Goal: Answer question/provide support: Share knowledge or assist other users

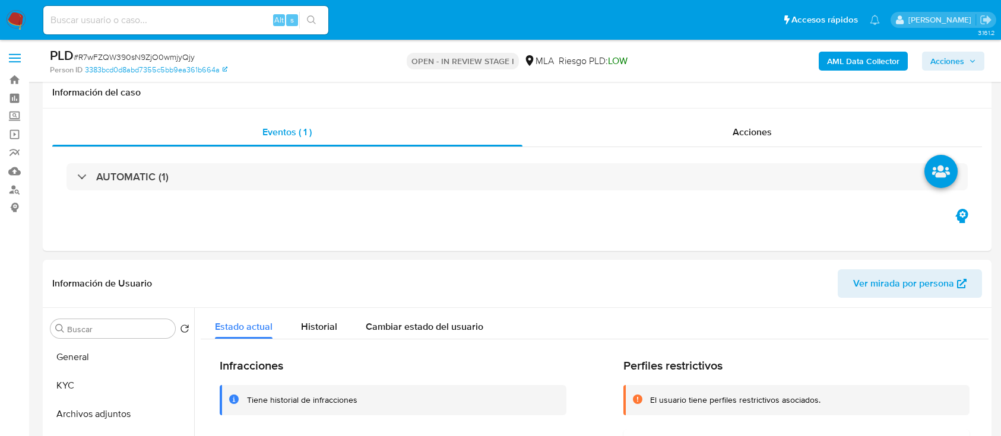
select select "10"
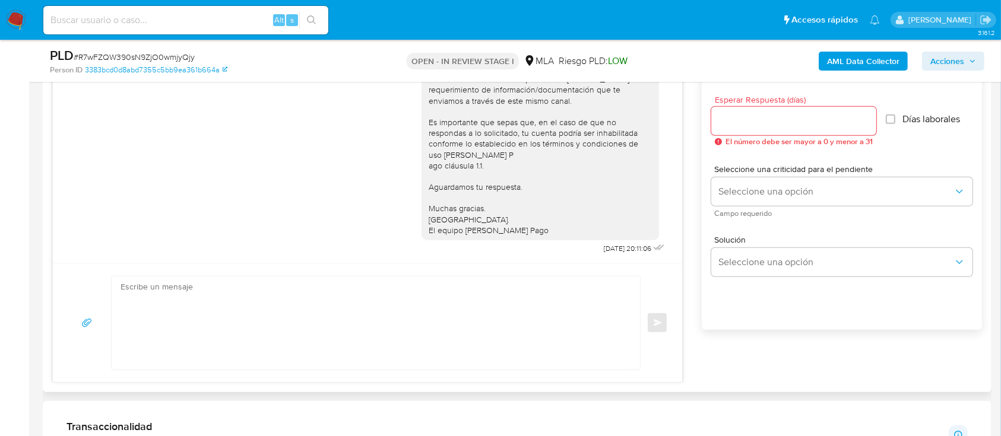
scroll to position [713, 0]
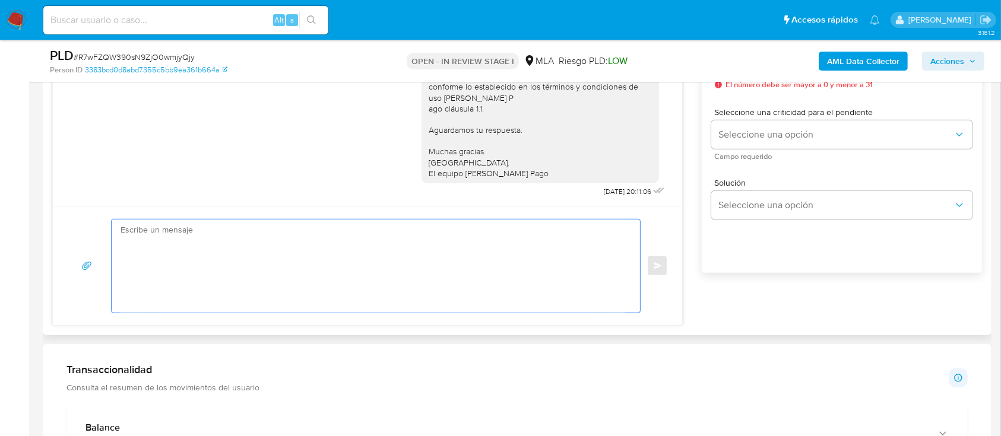
click at [511, 290] on textarea at bounding box center [373, 266] width 505 height 93
paste textarea "Hola XXX, Al analizar tu caso se encontraron algunas inconsistencias, por este …"
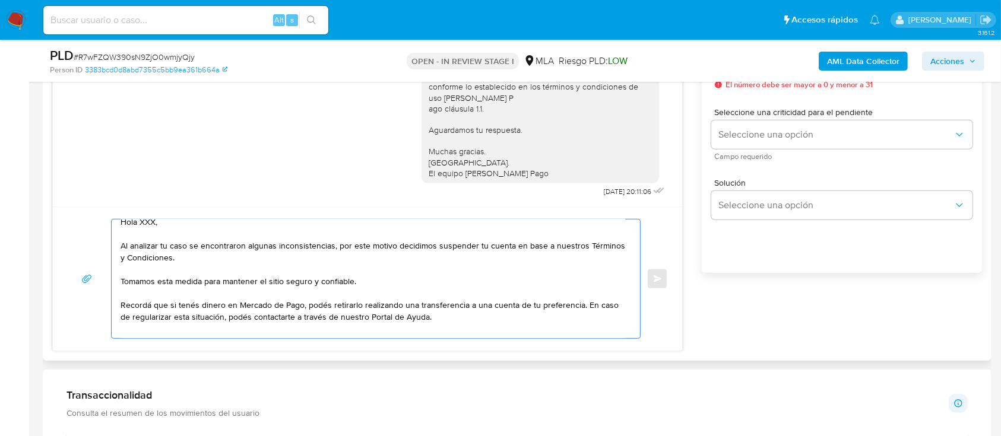
scroll to position [0, 0]
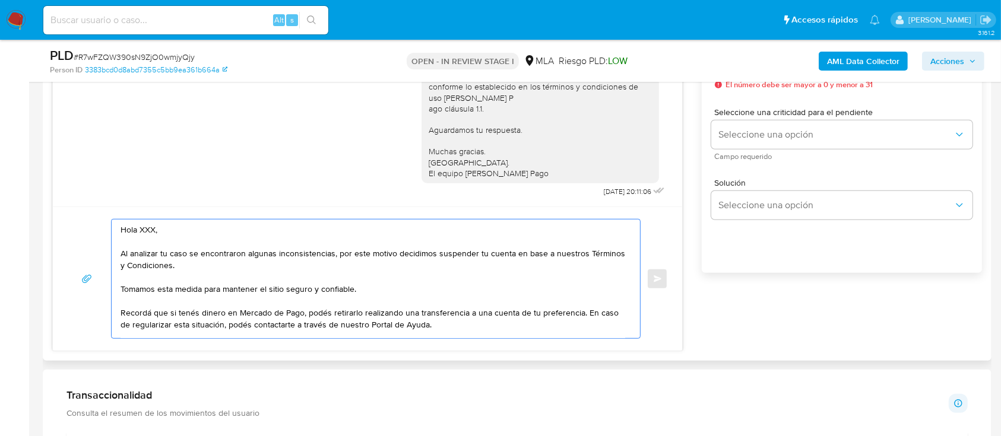
click at [265, 235] on textarea "Hola XXX, Al analizar tu caso se encontraron algunas inconsistencias, por este …" at bounding box center [373, 279] width 505 height 119
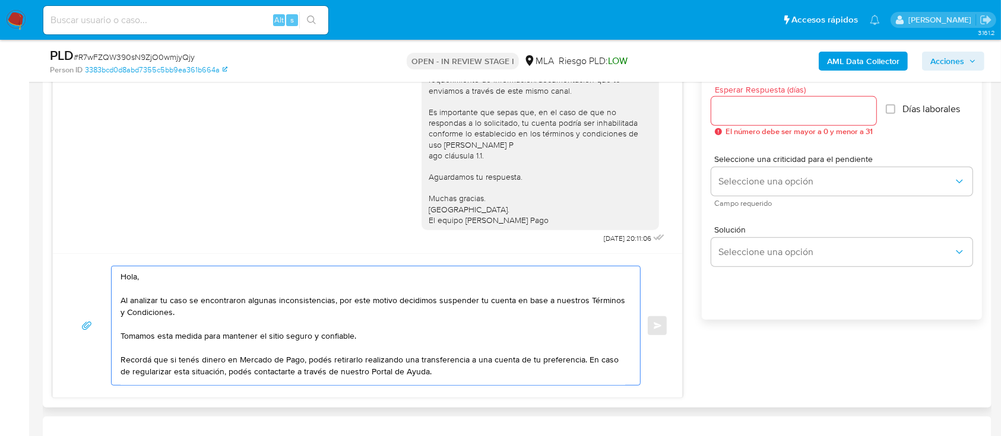
scroll to position [633, 0]
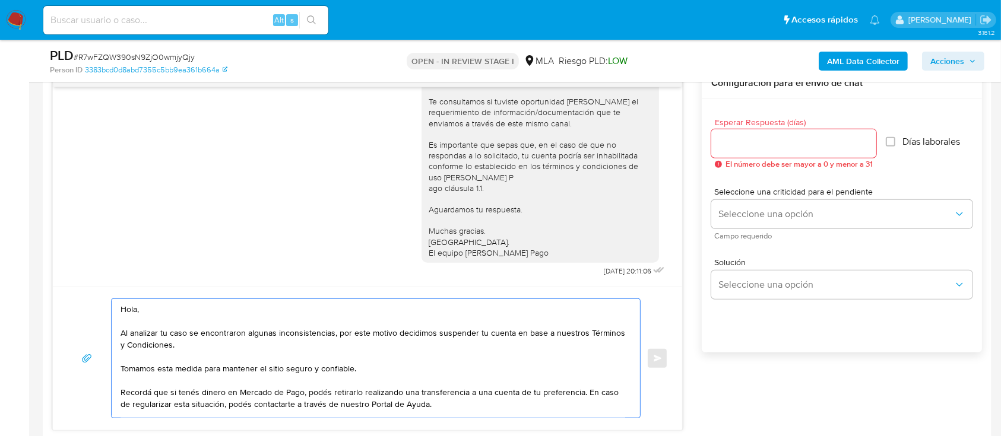
type textarea "Hola, Al analizar tu caso se encontraron algunas inconsistencias, por este moti…"
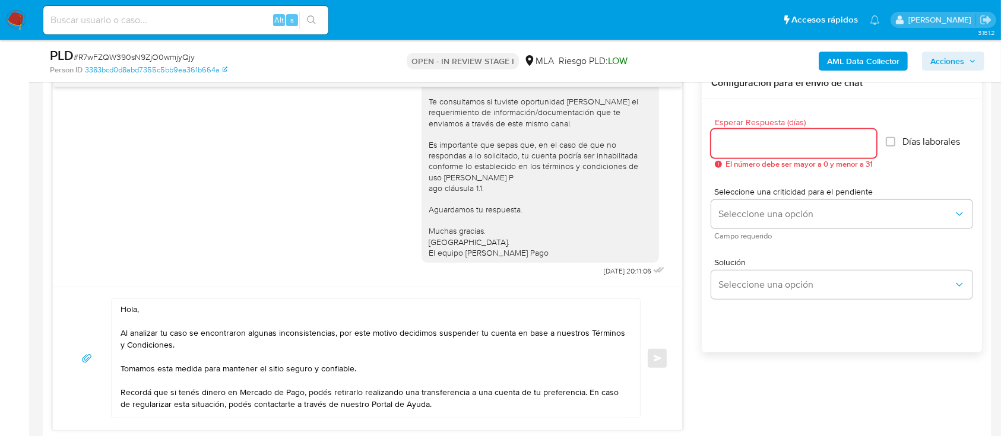
click at [779, 150] on input "Esperar Respuesta (días)" at bounding box center [793, 143] width 165 height 15
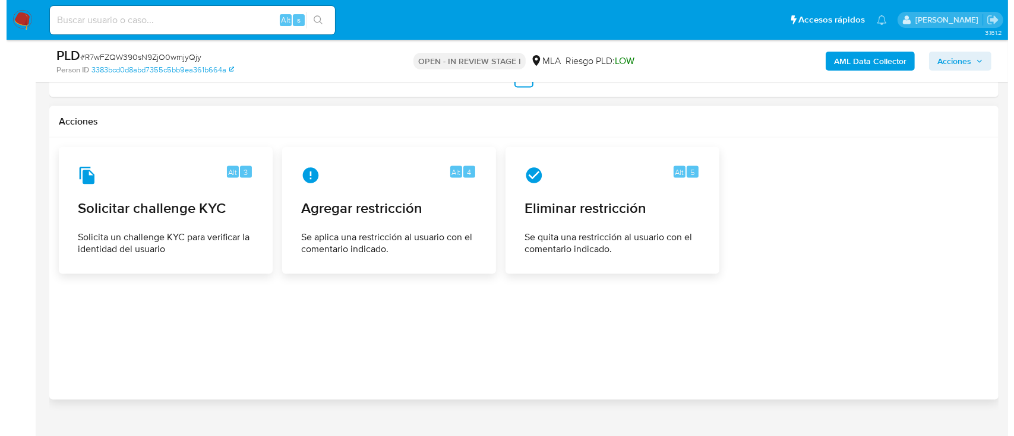
scroll to position [1913, 0]
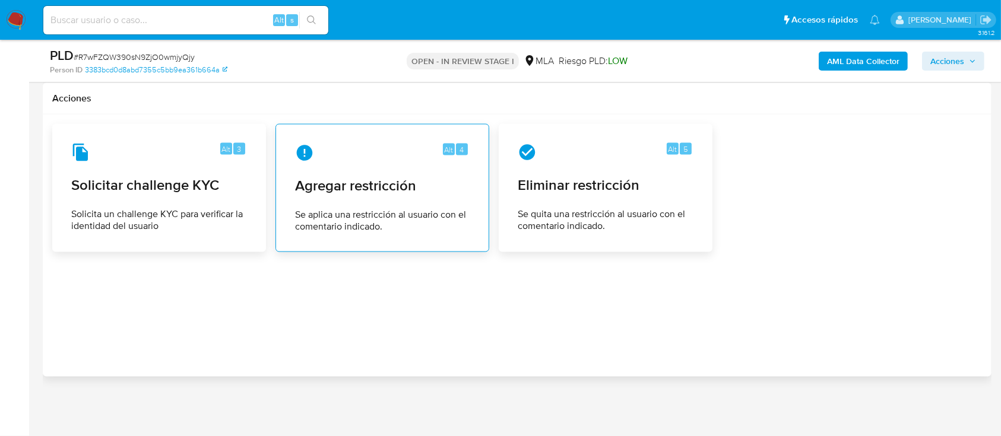
type input "0"
click at [462, 207] on div "Alt 4 Agregar restricción Se aplica una restricción al usuario con el comentari…" at bounding box center [383, 188] width 194 height 108
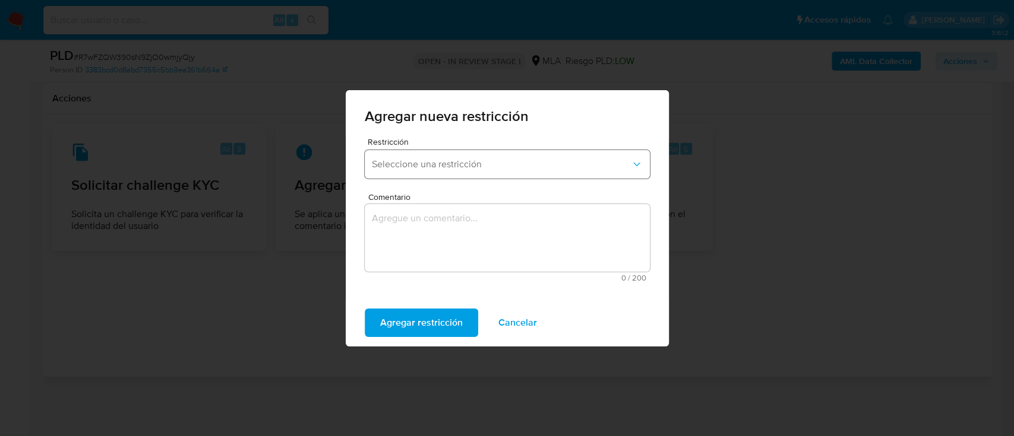
click at [512, 173] on button "Seleccione una restricción" at bounding box center [507, 164] width 285 height 29
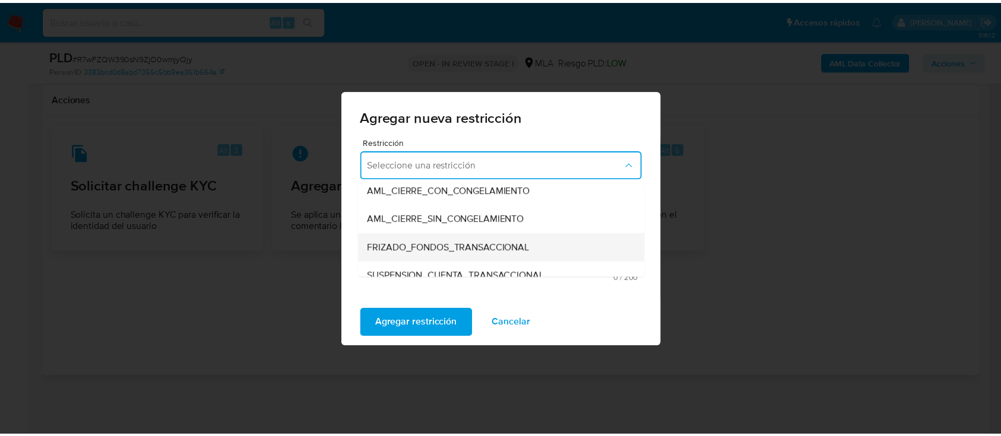
scroll to position [158, 0]
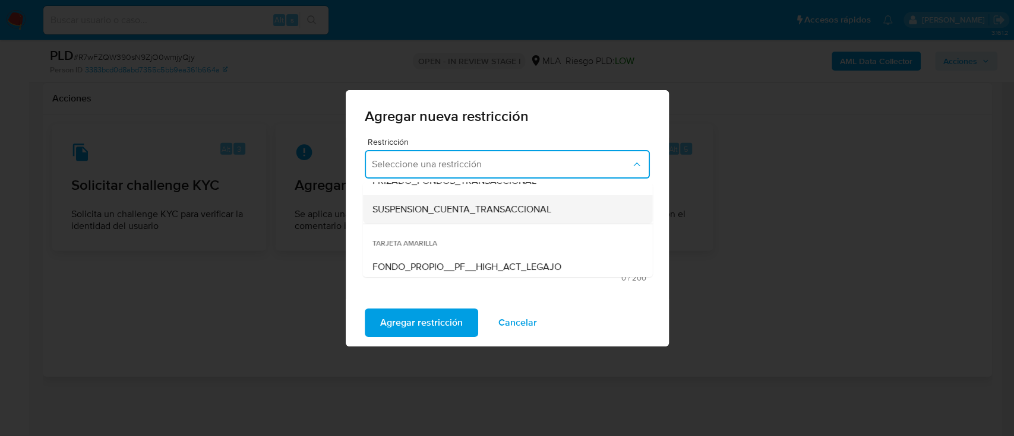
click at [496, 207] on span "SUSPENSION_CUENTA_TRANSACCIONAL" at bounding box center [461, 210] width 179 height 12
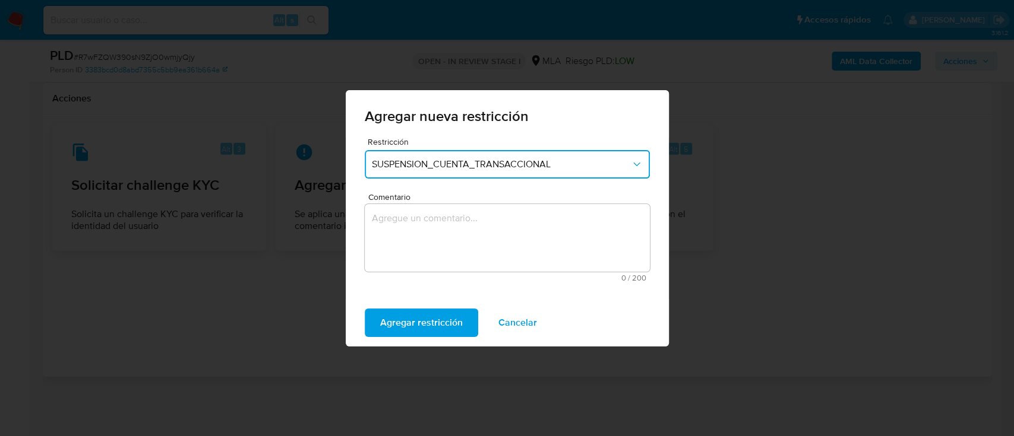
click at [502, 242] on textarea "Comentario" at bounding box center [507, 238] width 285 height 68
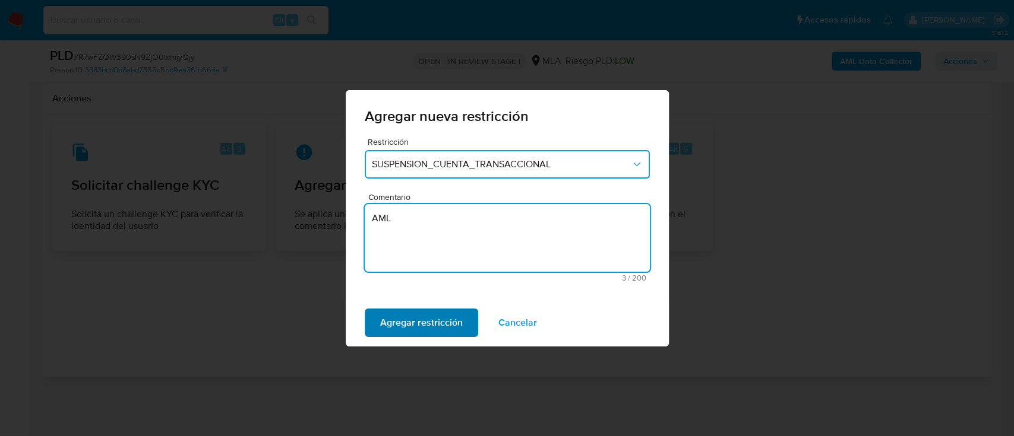
type textarea "AML"
click at [402, 318] on span "Agregar restricción" at bounding box center [421, 323] width 83 height 26
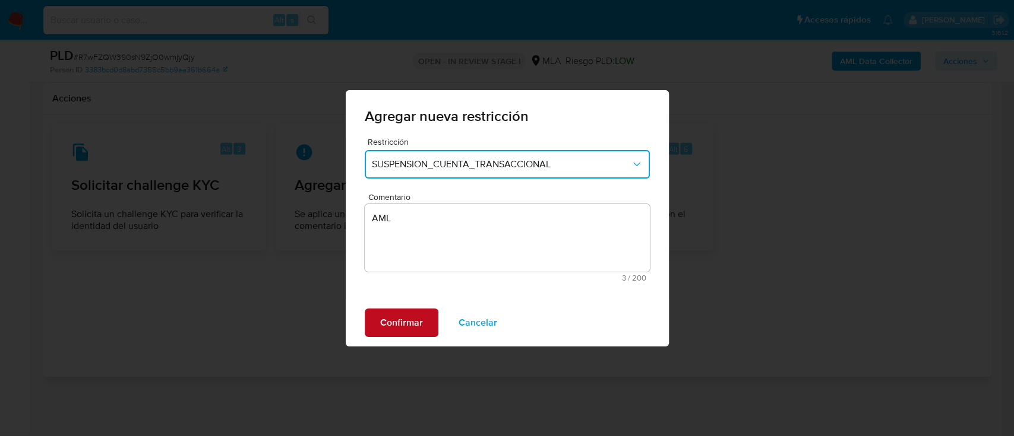
click at [420, 326] on span "Confirmar" at bounding box center [401, 323] width 43 height 26
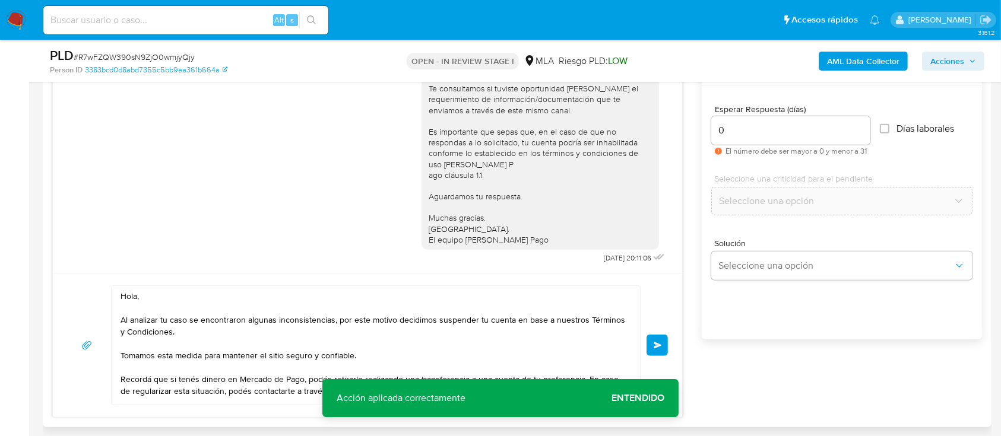
click at [664, 337] on button "Enviar" at bounding box center [657, 345] width 21 height 21
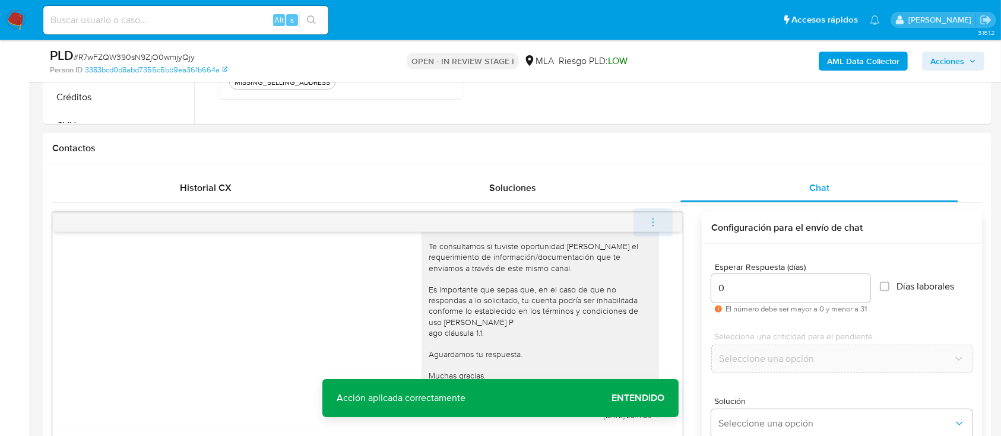
scroll to position [931, 0]
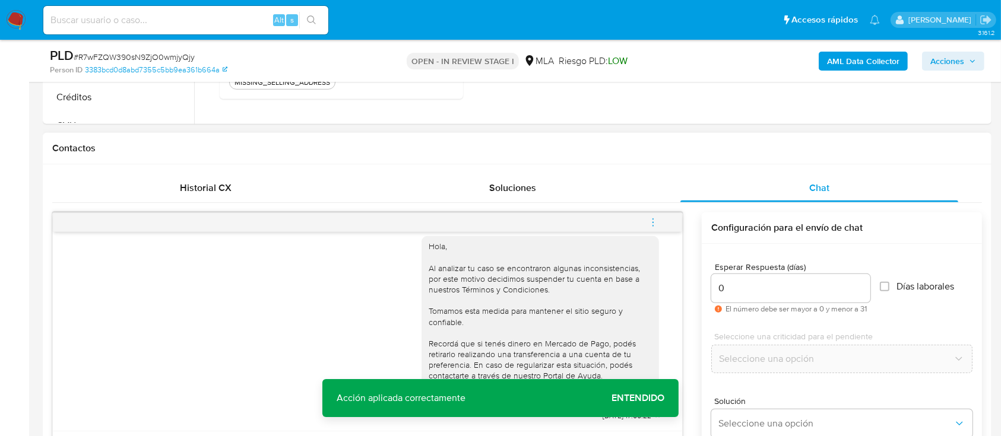
click at [660, 223] on button "menu-action" at bounding box center [653, 222] width 39 height 29
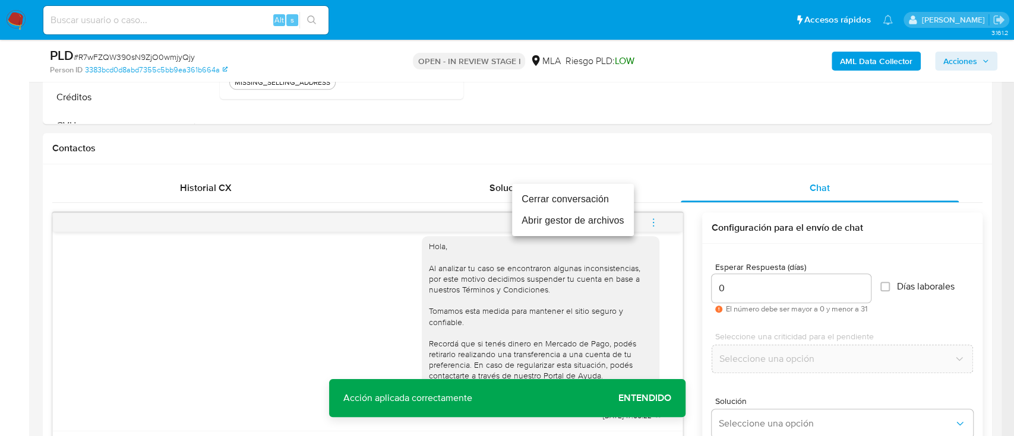
click at [546, 192] on li "Cerrar conversación" at bounding box center [573, 199] width 122 height 21
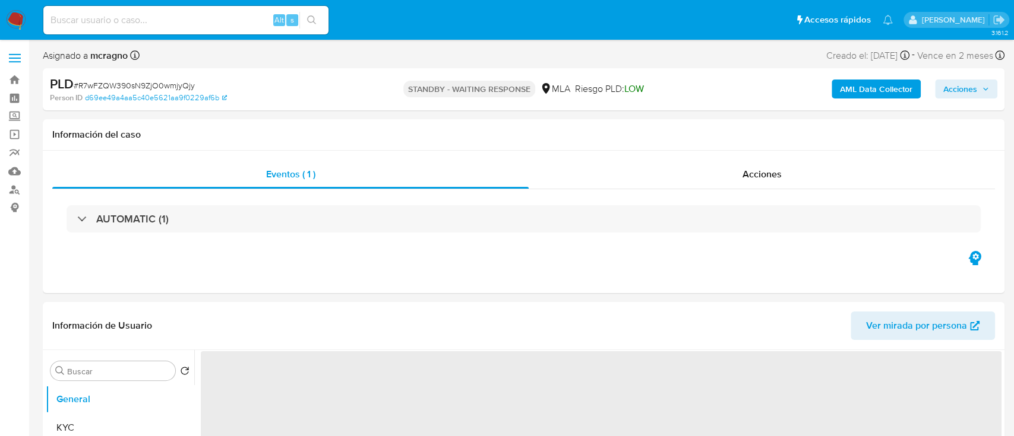
select select "10"
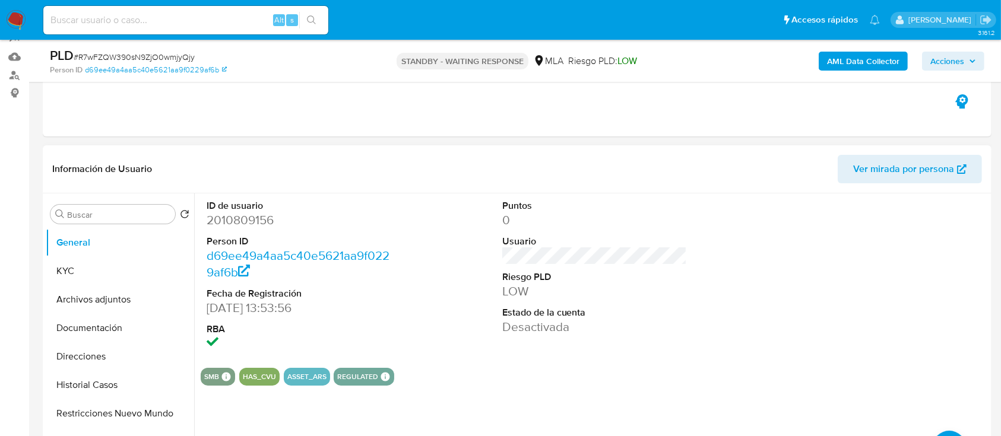
scroll to position [158, 0]
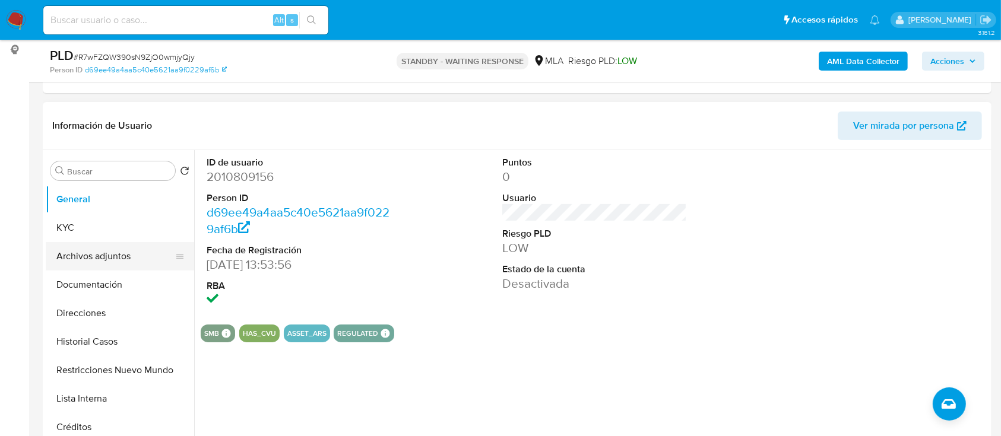
click at [110, 258] on button "Archivos adjuntos" at bounding box center [115, 256] width 139 height 29
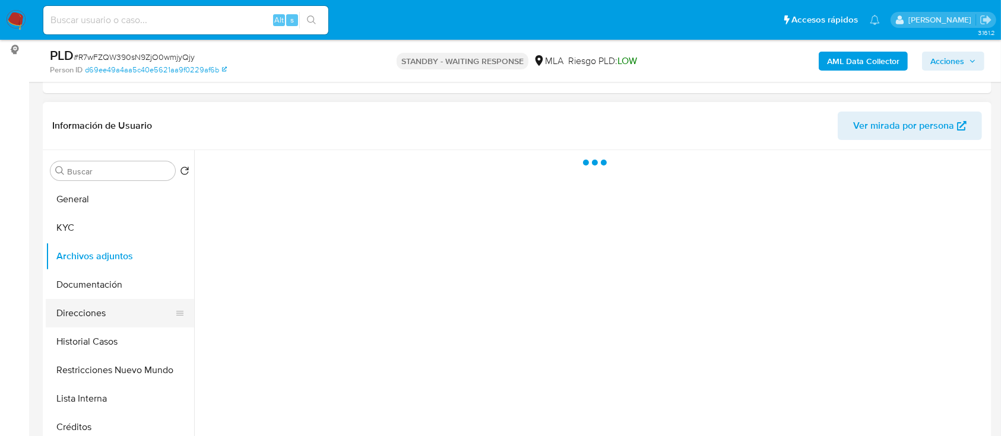
click at [106, 308] on button "Direcciones" at bounding box center [115, 313] width 139 height 29
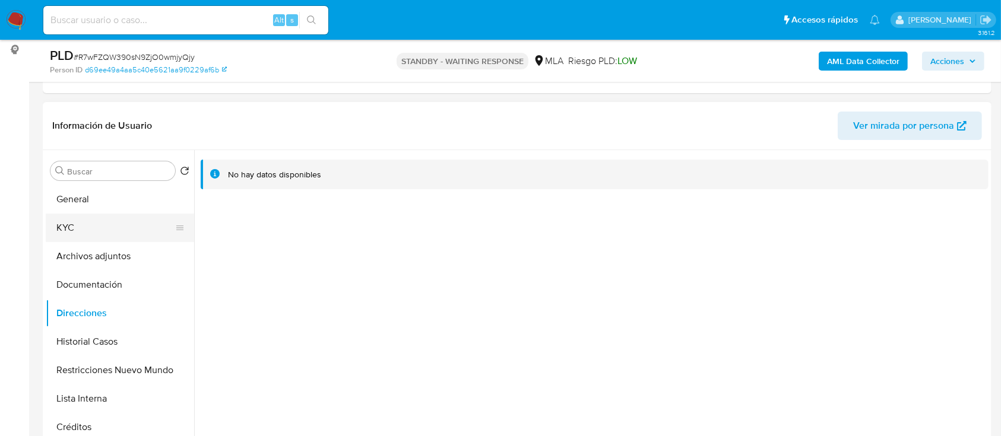
click at [97, 233] on button "KYC" at bounding box center [115, 228] width 139 height 29
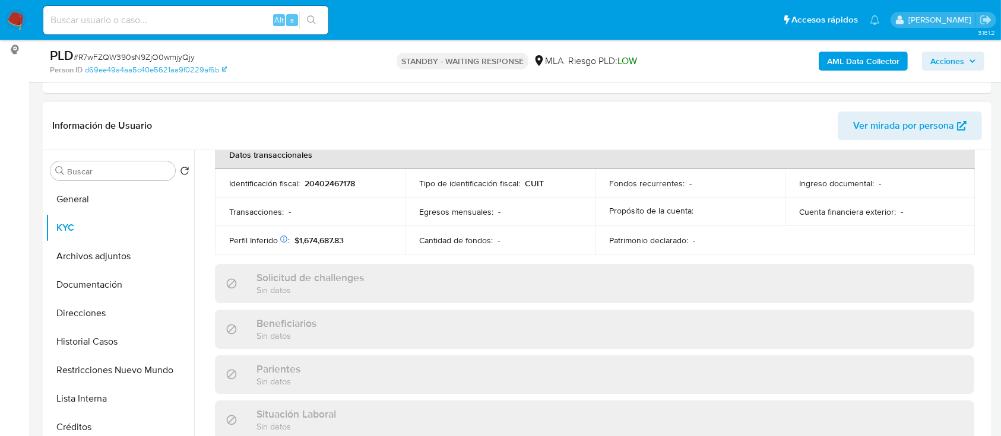
scroll to position [660, 0]
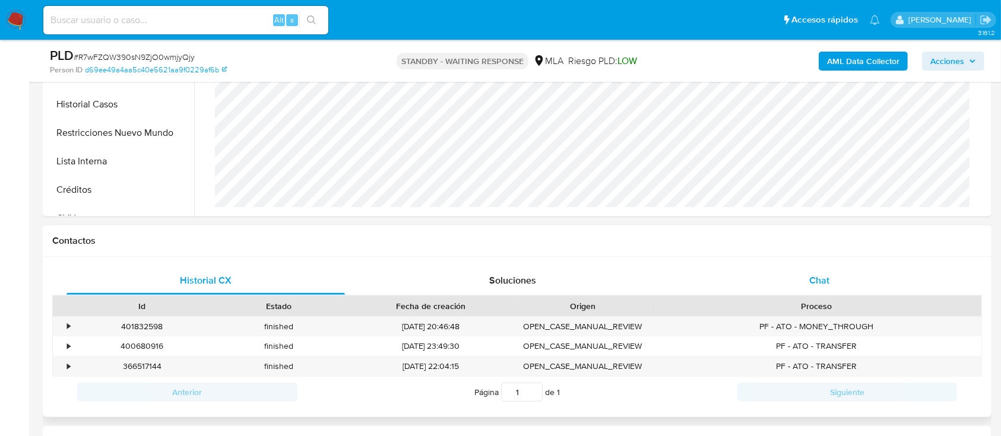
click at [859, 286] on div "Chat" at bounding box center [819, 281] width 278 height 29
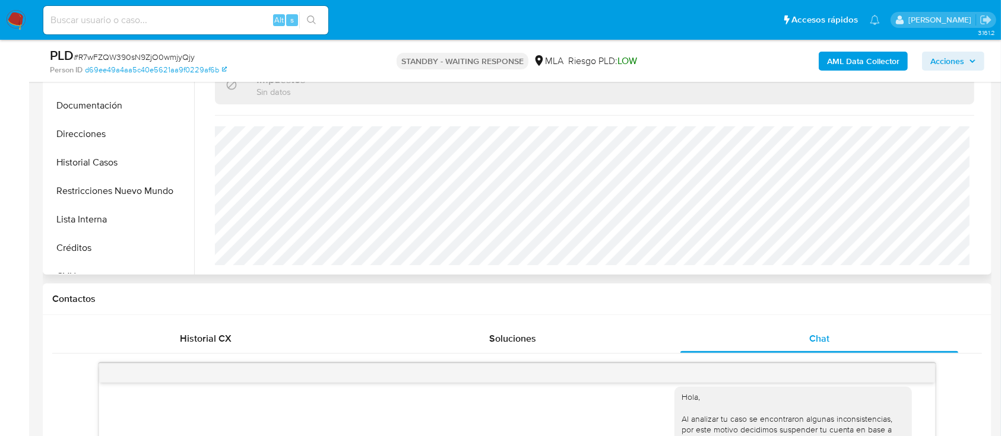
scroll to position [158, 0]
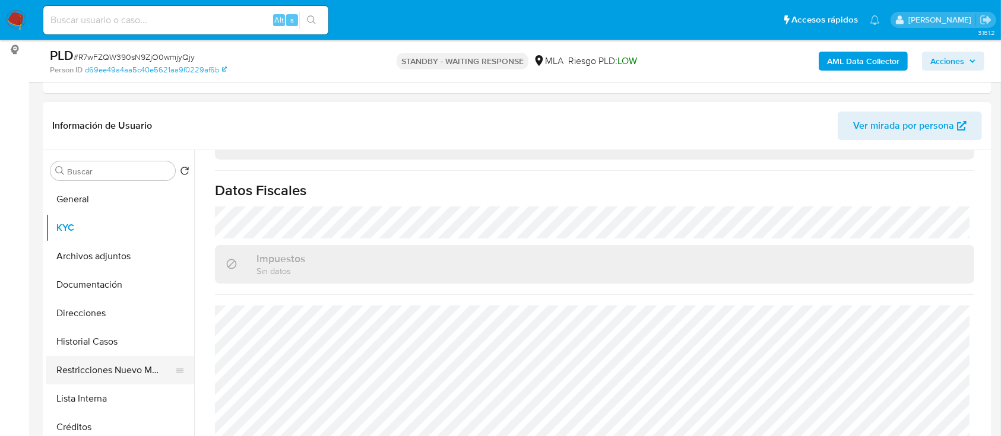
click at [109, 360] on button "Restricciones Nuevo Mundo" at bounding box center [115, 370] width 139 height 29
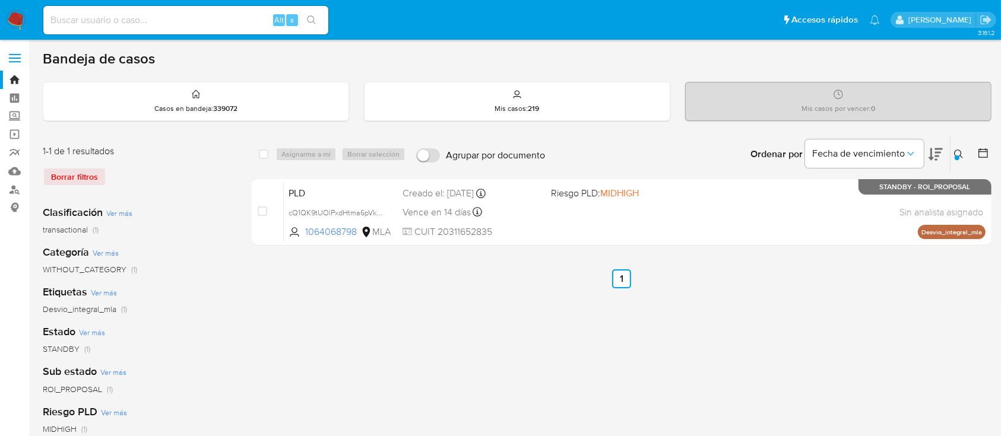
click at [963, 150] on icon at bounding box center [959, 155] width 10 height 10
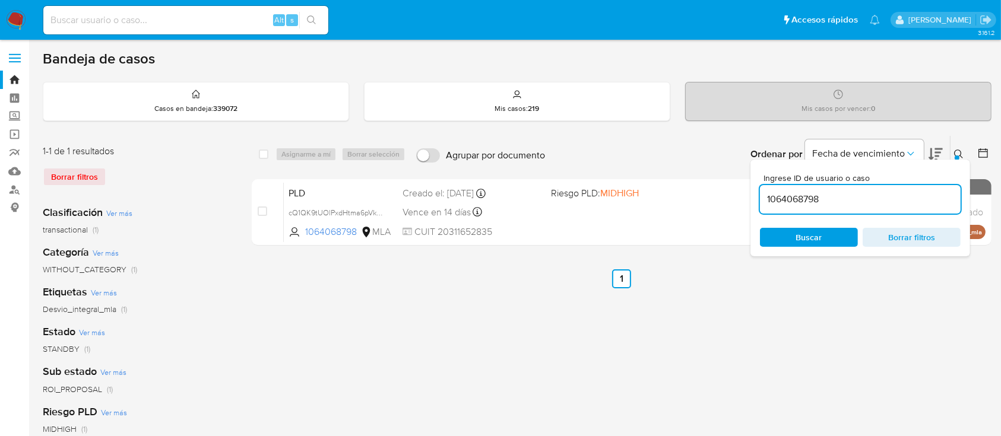
click at [796, 208] on div "1064068798" at bounding box center [860, 199] width 201 height 29
click at [804, 193] on input "1064068798" at bounding box center [860, 199] width 201 height 15
paste input "2010809156"
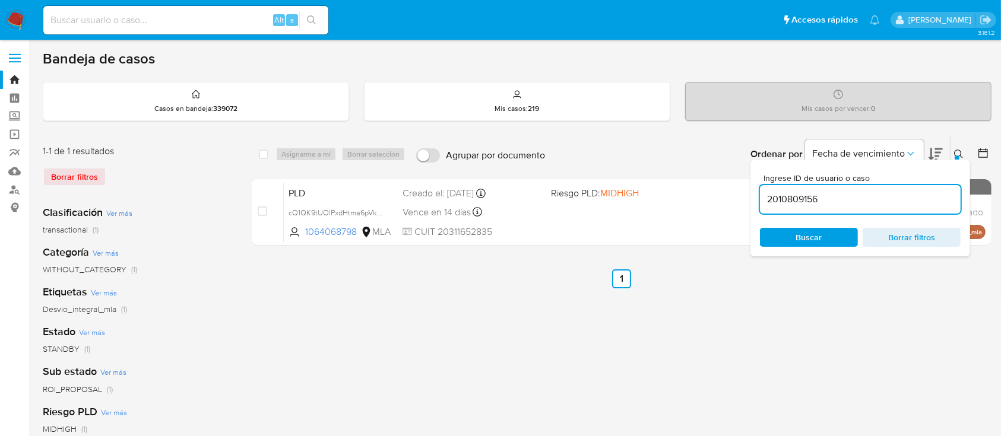
type input "2010809156"
click at [959, 153] on icon at bounding box center [959, 155] width 10 height 10
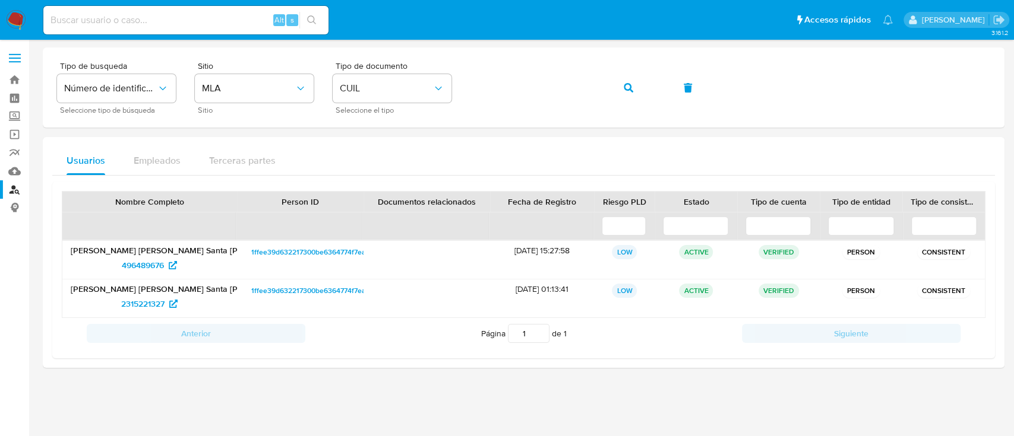
drag, startPoint x: 632, startPoint y: 80, endPoint x: 561, endPoint y: 138, distance: 92.4
click at [631, 80] on span "button" at bounding box center [628, 88] width 10 height 26
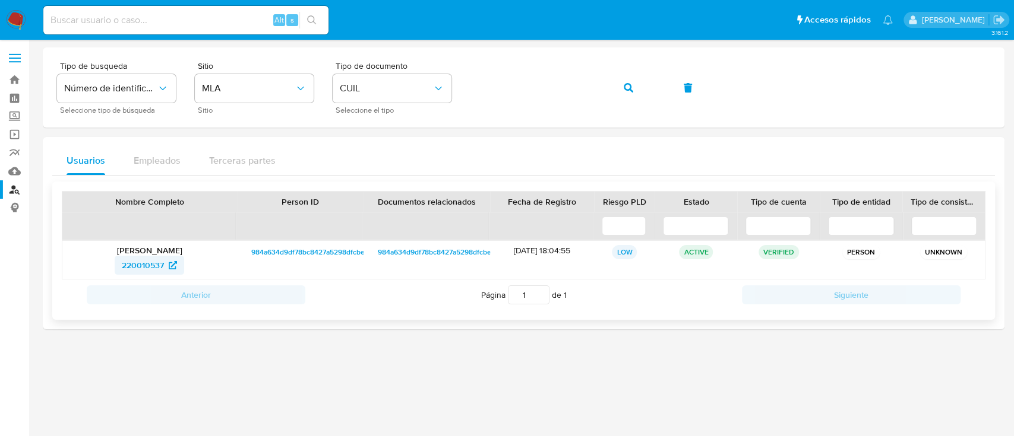
click at [171, 267] on icon at bounding box center [173, 265] width 8 height 8
click at [632, 83] on icon "button" at bounding box center [628, 88] width 10 height 10
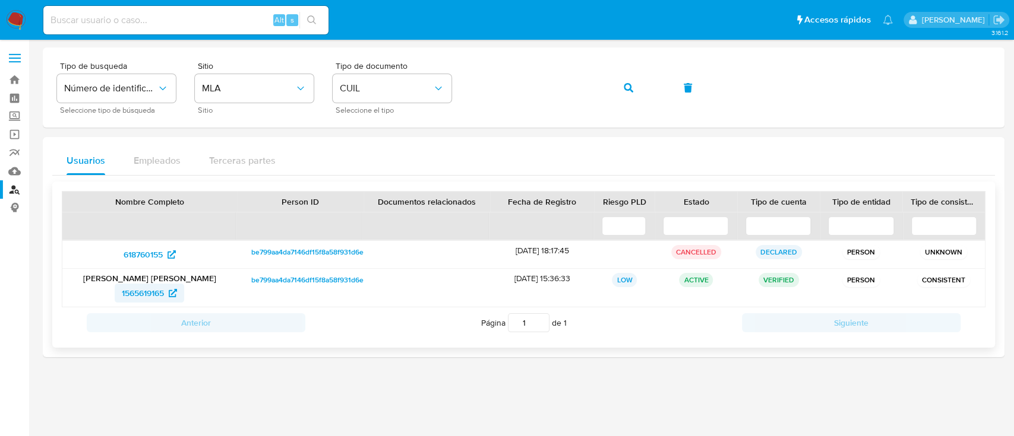
click at [146, 292] on span "1565619165" at bounding box center [143, 293] width 42 height 19
click at [624, 75] on span "button" at bounding box center [628, 88] width 10 height 26
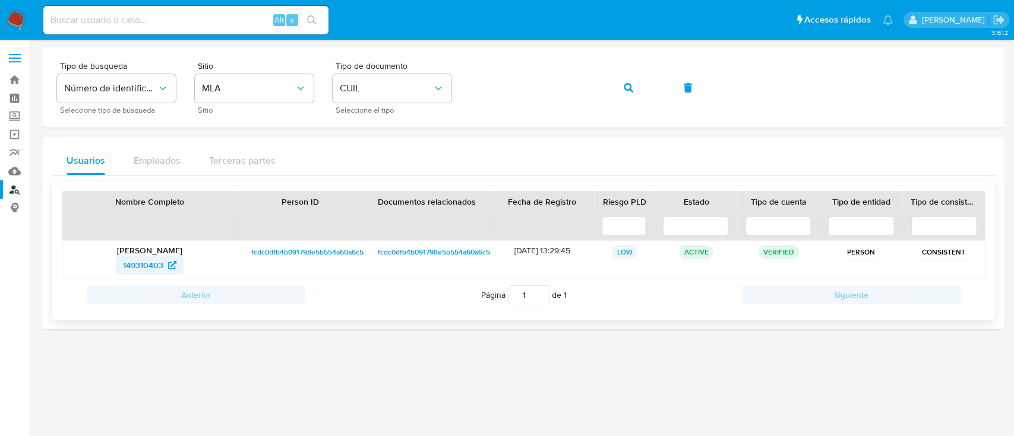
click at [166, 262] on span "149310403" at bounding box center [149, 265] width 53 height 19
click at [621, 78] on button "button" at bounding box center [628, 88] width 40 height 29
click at [147, 260] on span "1361444568" at bounding box center [143, 265] width 44 height 19
click at [637, 86] on button "button" at bounding box center [628, 88] width 40 height 29
click at [151, 259] on span "1424965078" at bounding box center [143, 265] width 46 height 19
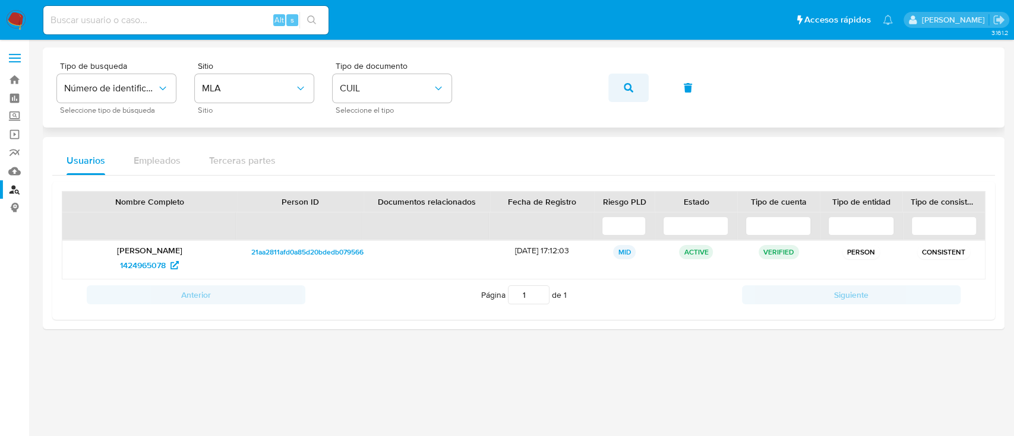
click at [625, 78] on span "button" at bounding box center [628, 88] width 10 height 26
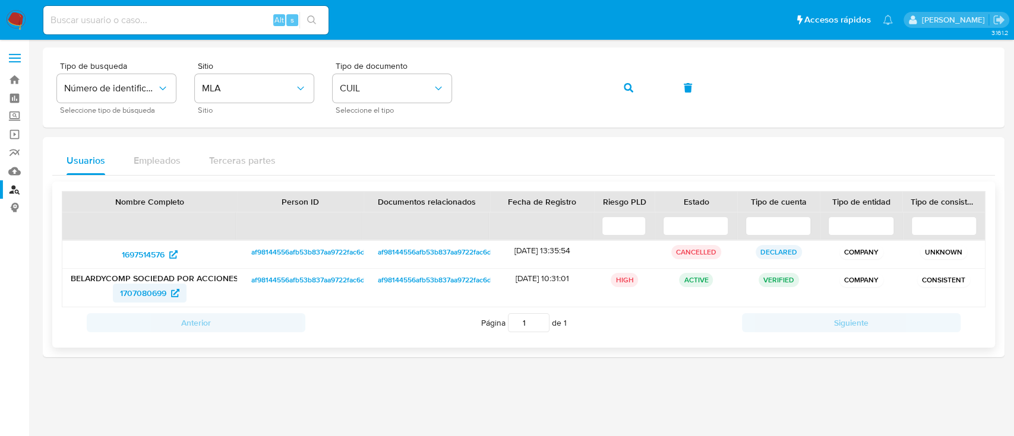
click at [162, 293] on span "1707080699" at bounding box center [143, 293] width 46 height 19
click at [631, 86] on icon "button" at bounding box center [628, 88] width 10 height 10
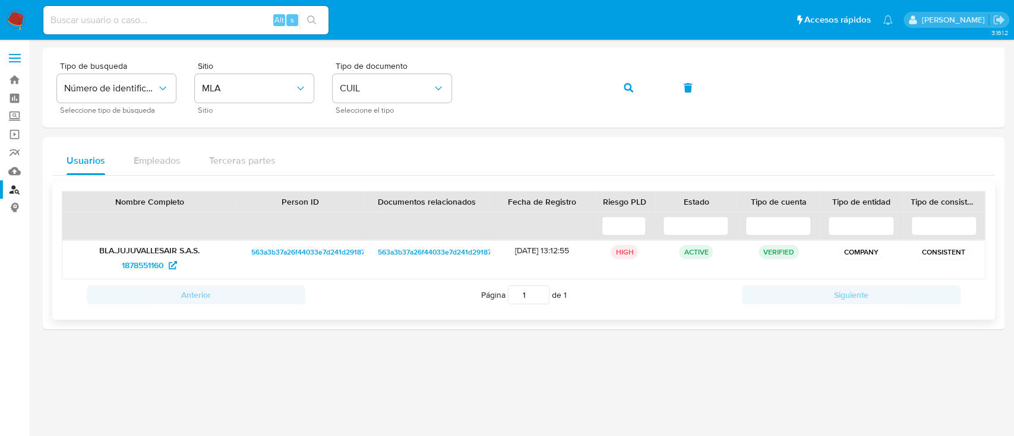
click at [166, 253] on p "BLA.JUJUVALLESAIR S.A.S." at bounding box center [150, 250] width 158 height 11
click at [163, 259] on span "1878551160" at bounding box center [143, 265] width 42 height 19
click at [617, 88] on button "button" at bounding box center [628, 88] width 40 height 29
click at [172, 260] on span "364308024" at bounding box center [149, 265] width 57 height 19
click at [611, 83] on button "button" at bounding box center [628, 88] width 40 height 29
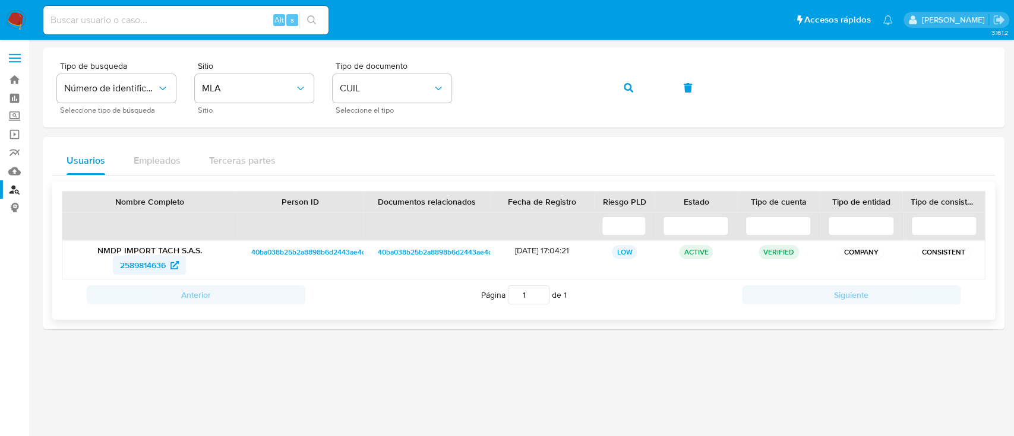
click at [147, 265] on span "2589814636" at bounding box center [143, 265] width 46 height 19
click at [617, 83] on button "button" at bounding box center [628, 88] width 40 height 29
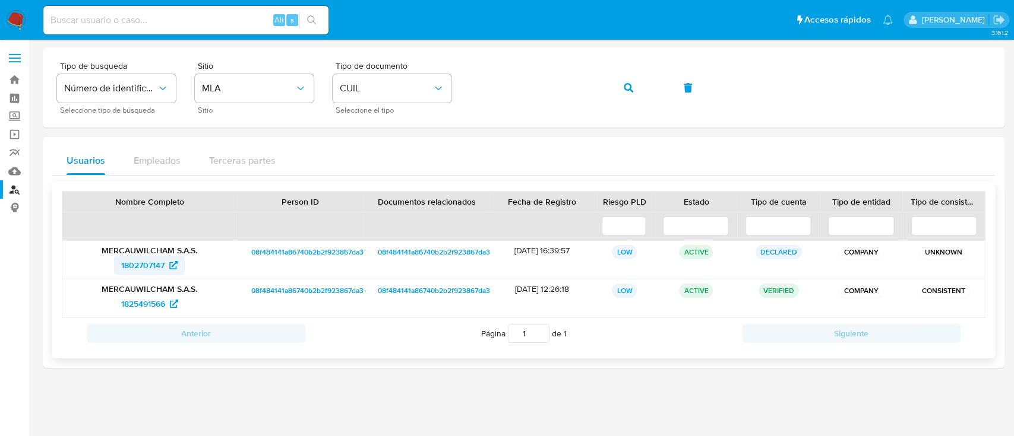
click at [155, 263] on span "1802707147" at bounding box center [142, 265] width 43 height 19
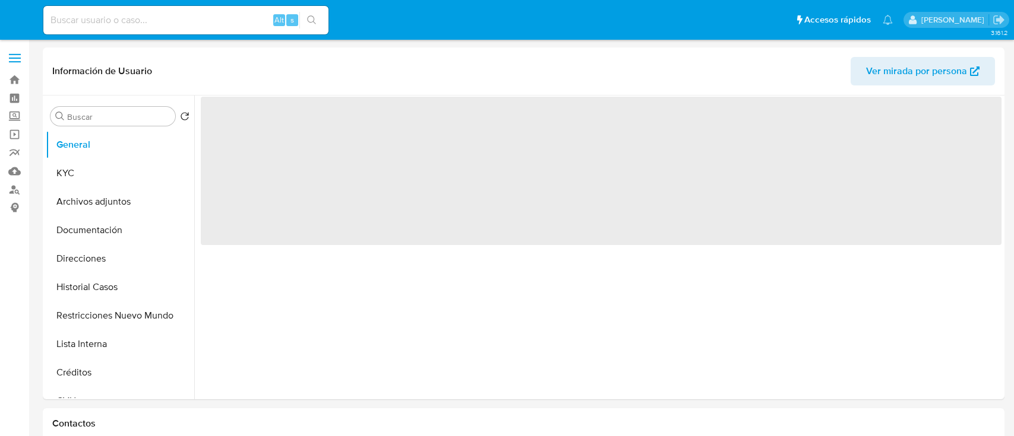
select select "10"
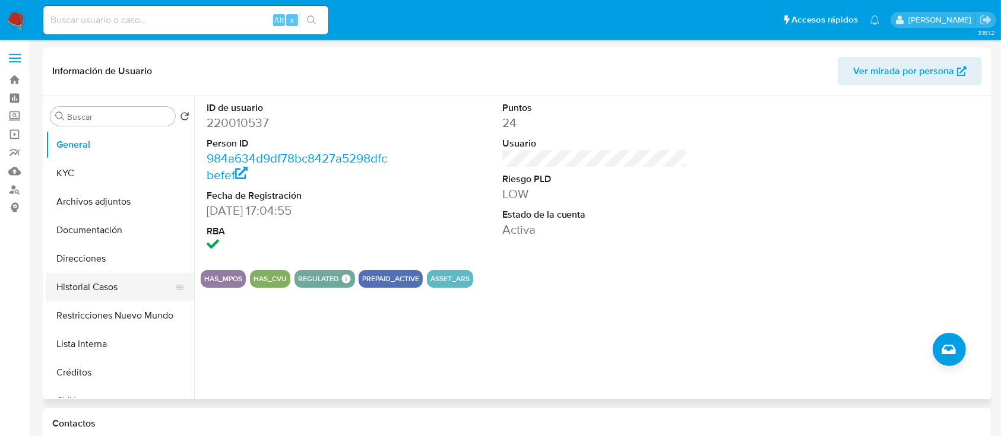
click at [120, 307] on button "Restricciones Nuevo Mundo" at bounding box center [120, 316] width 148 height 29
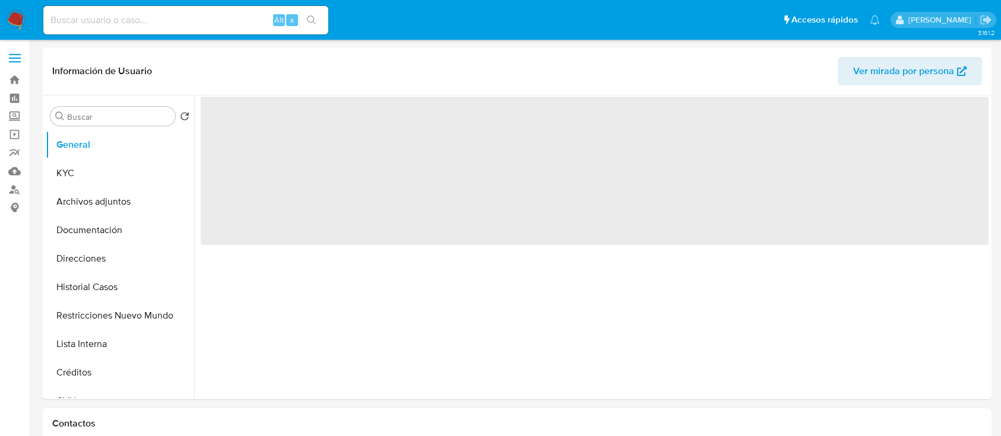
select select "10"
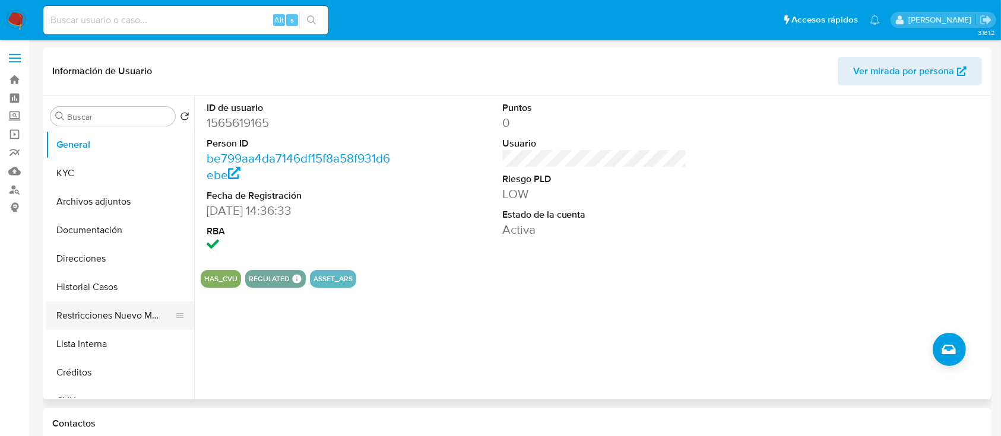
click at [106, 318] on button "Restricciones Nuevo Mundo" at bounding box center [115, 316] width 139 height 29
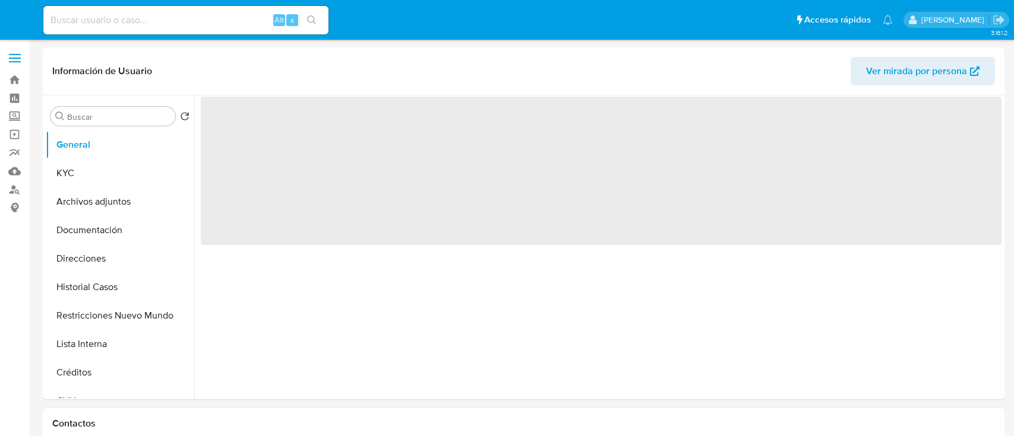
select select "10"
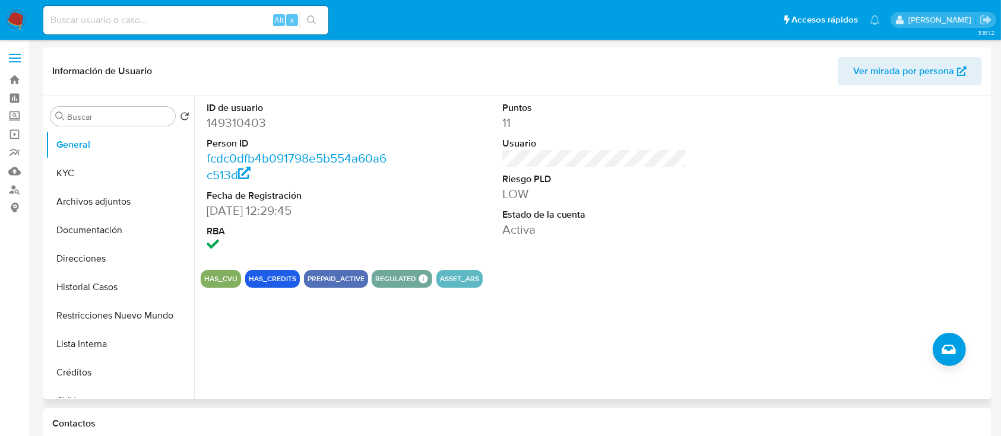
drag, startPoint x: 104, startPoint y: 311, endPoint x: 176, endPoint y: 75, distance: 247.0
click at [104, 311] on button "Restricciones Nuevo Mundo" at bounding box center [120, 316] width 148 height 29
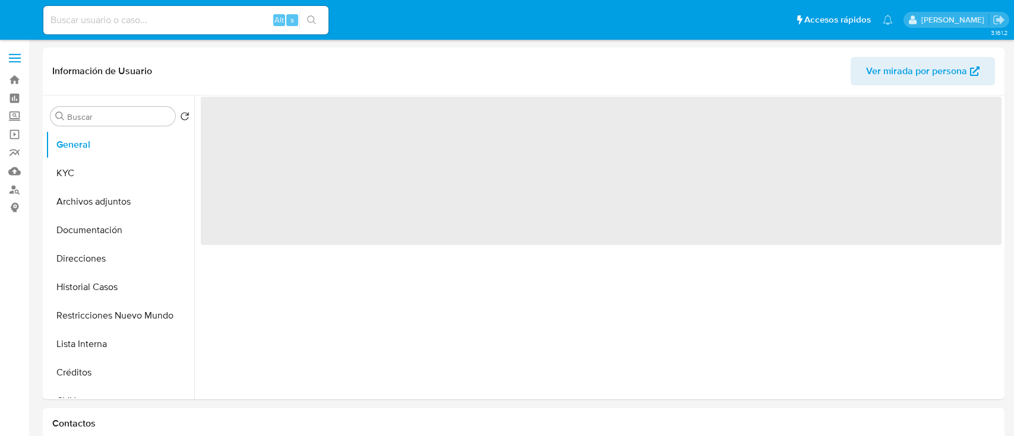
select select "10"
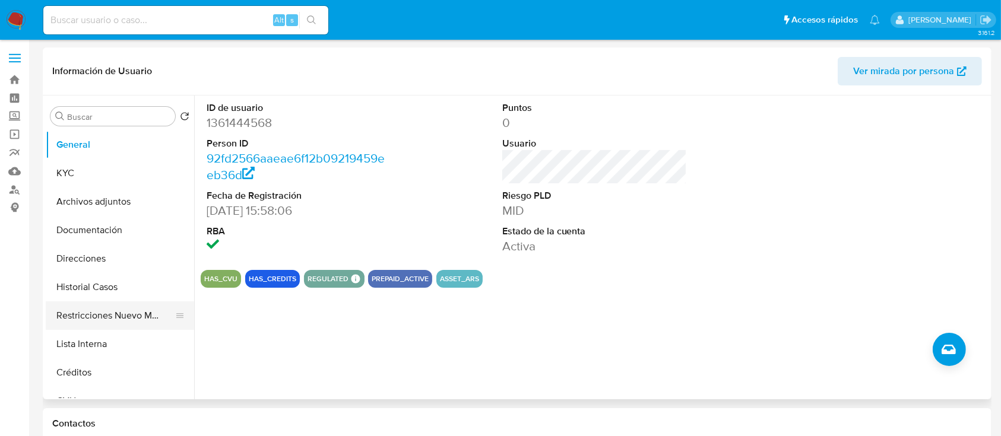
click at [101, 315] on button "Restricciones Nuevo Mundo" at bounding box center [115, 316] width 139 height 29
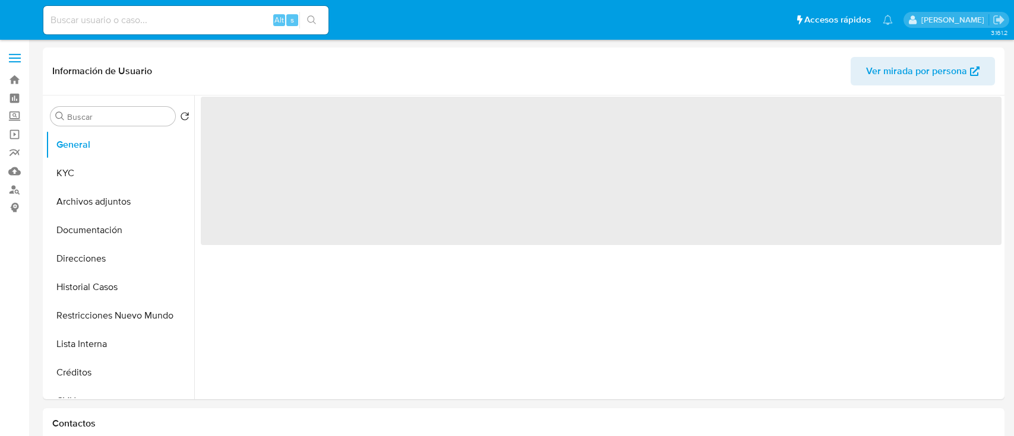
select select "10"
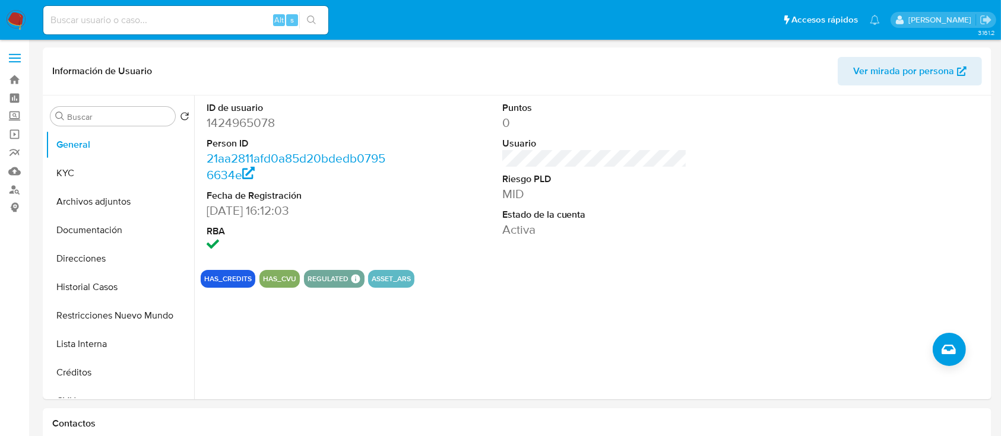
drag, startPoint x: 114, startPoint y: 306, endPoint x: 242, endPoint y: 4, distance: 328.9
click at [115, 306] on button "Restricciones Nuevo Mundo" at bounding box center [120, 316] width 148 height 29
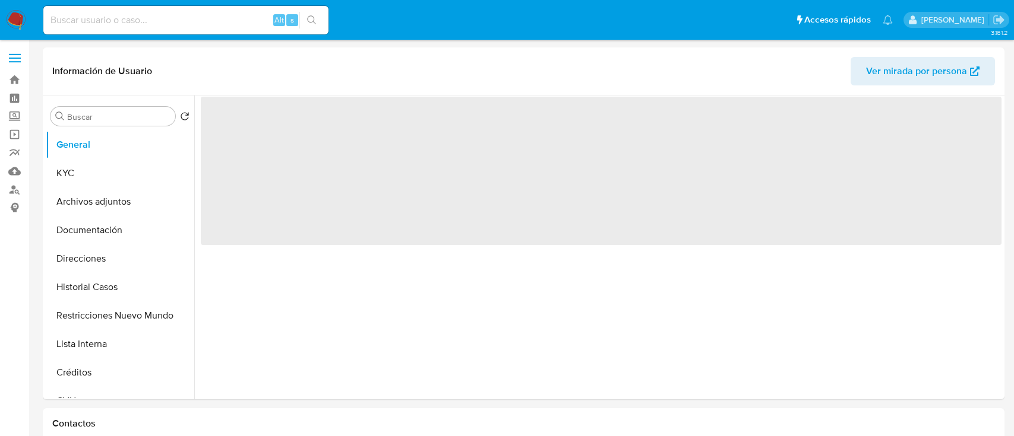
select select "10"
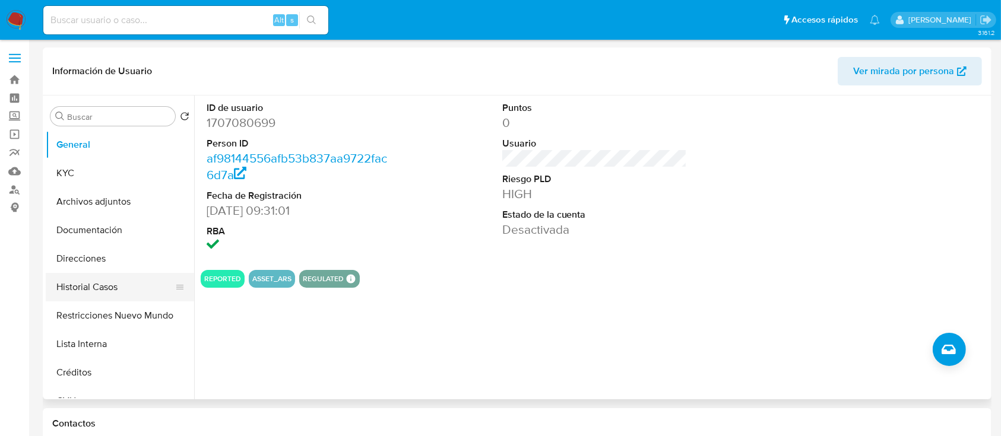
click at [115, 296] on button "Historial Casos" at bounding box center [115, 287] width 139 height 29
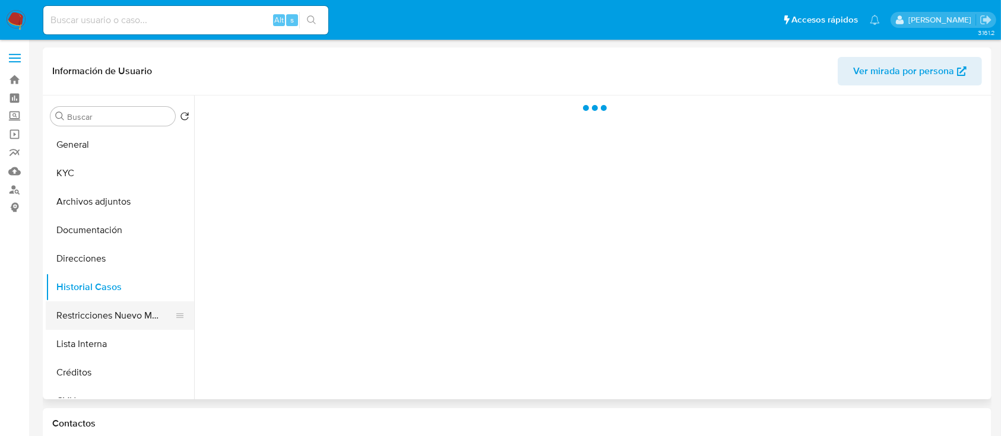
click at [118, 316] on button "Restricciones Nuevo Mundo" at bounding box center [115, 316] width 139 height 29
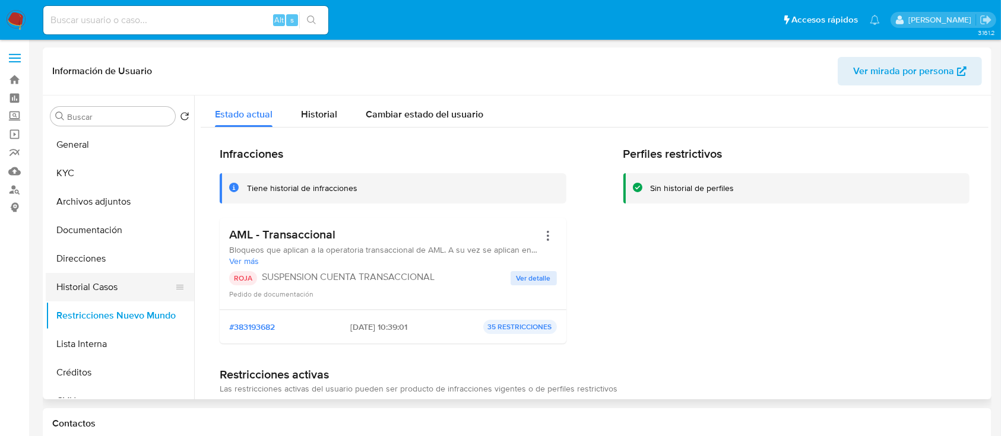
click at [104, 296] on button "Historial Casos" at bounding box center [115, 287] width 139 height 29
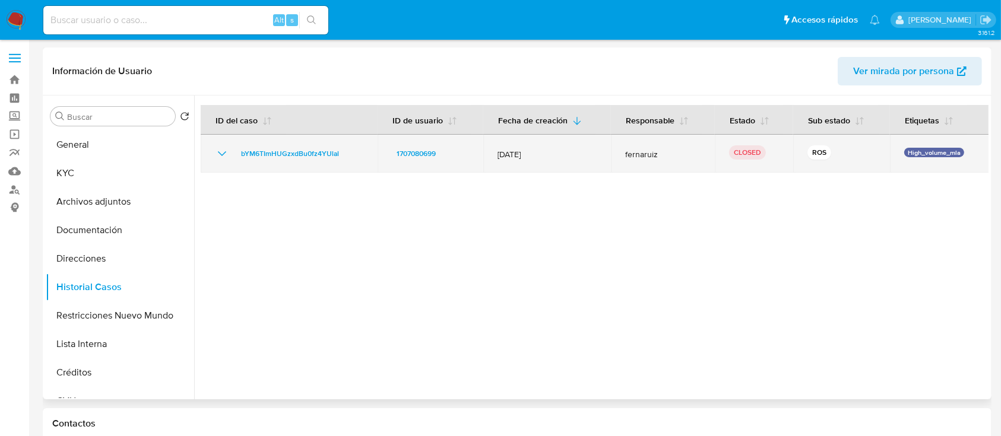
click at [223, 154] on icon "Mostrar/Ocultar" at bounding box center [222, 154] width 14 height 14
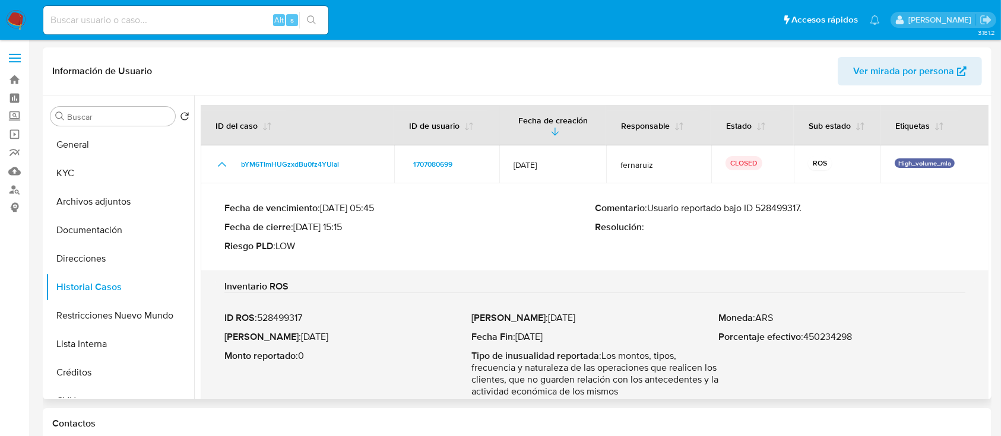
drag, startPoint x: 314, startPoint y: 230, endPoint x: 347, endPoint y: 234, distance: 33.4
click at [347, 234] on div "Fecha de vencimiento : 10/10/2024 05:45 Fecha de cierre : 27/09/2024 15:15 Ries…" at bounding box center [409, 227] width 371 height 50
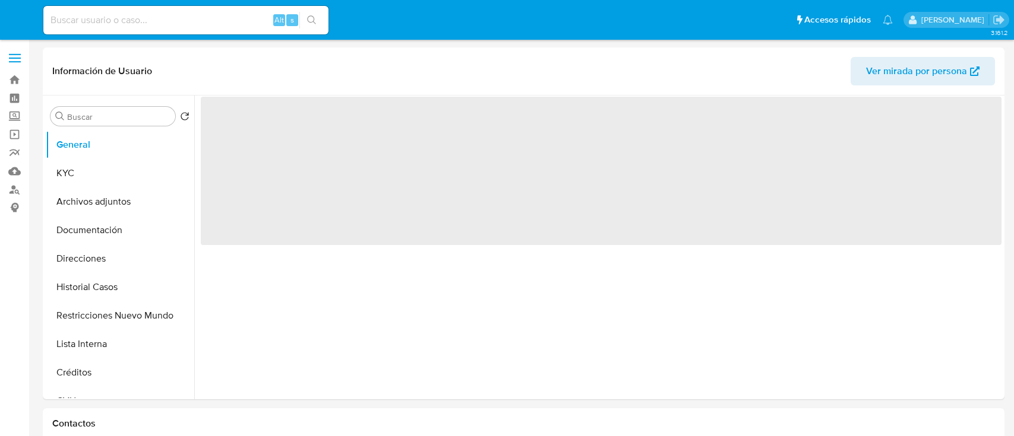
select select "10"
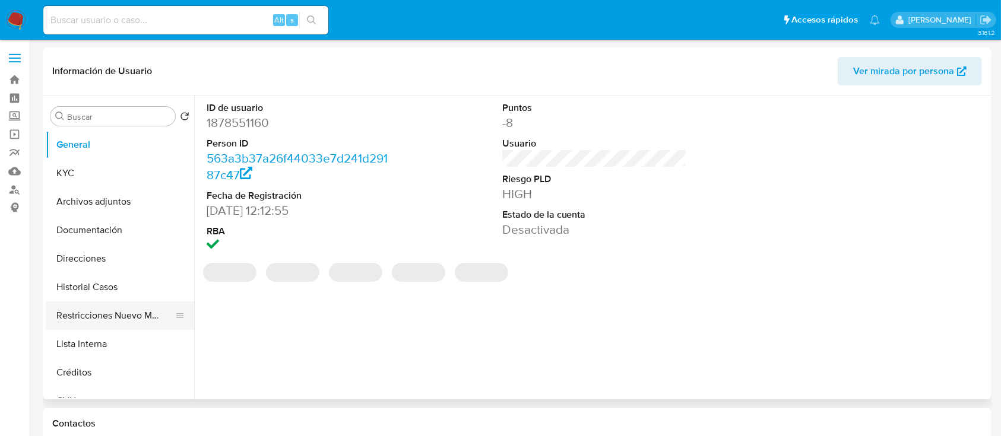
click at [124, 316] on button "Restricciones Nuevo Mundo" at bounding box center [115, 316] width 139 height 29
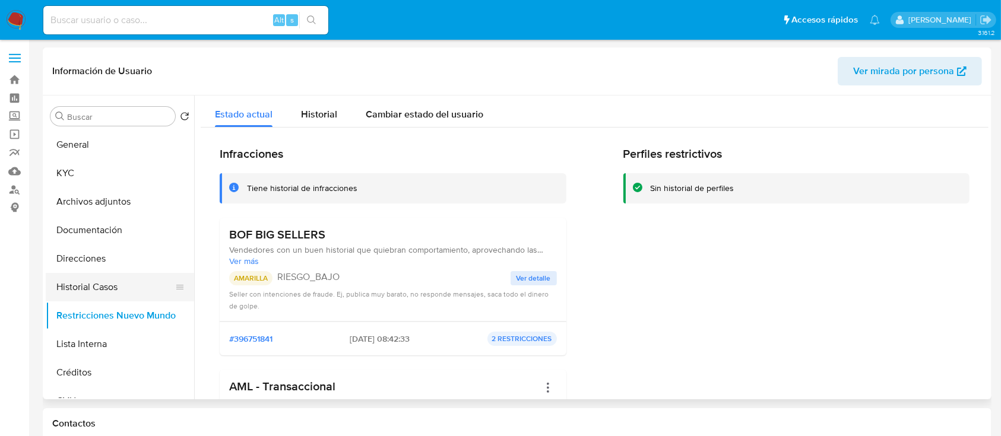
click at [124, 290] on button "Historial Casos" at bounding box center [115, 287] width 139 height 29
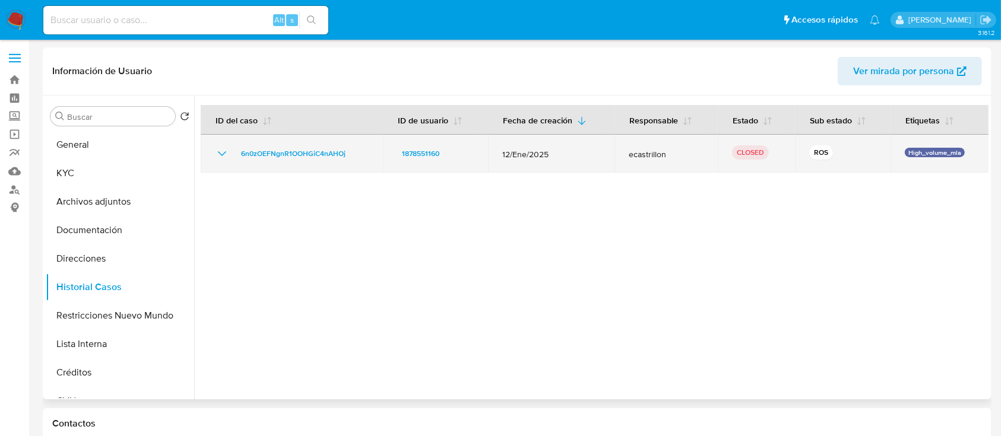
click at [227, 150] on icon "Mostrar/Ocultar" at bounding box center [222, 154] width 14 height 14
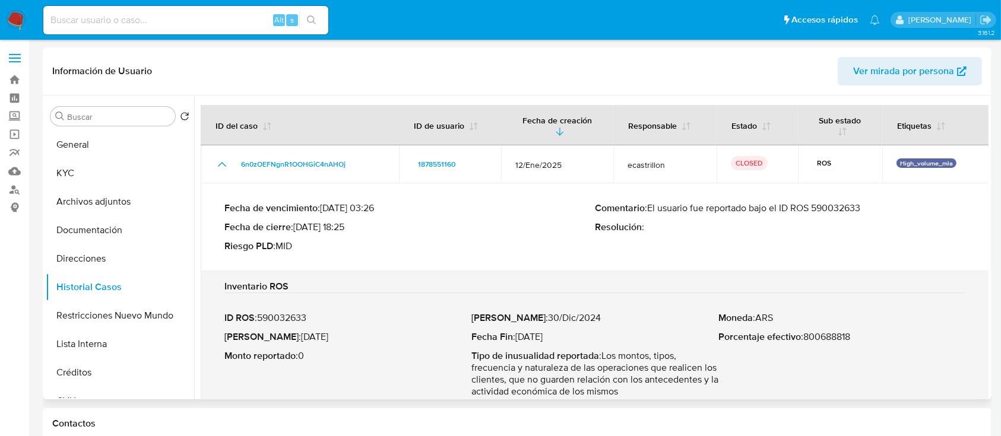
drag, startPoint x: 314, startPoint y: 227, endPoint x: 345, endPoint y: 225, distance: 31.5
click at [345, 225] on p "Fecha de cierre : 28/03/2025 18:25" at bounding box center [409, 227] width 371 height 12
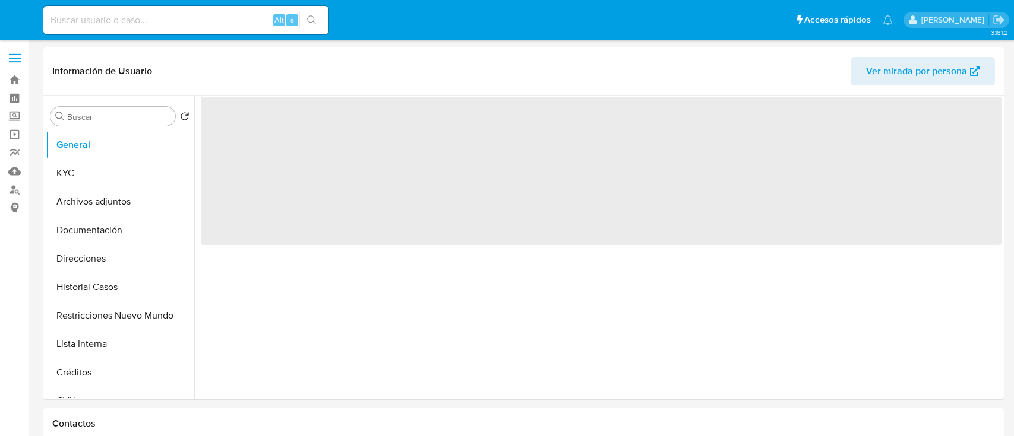
select select "10"
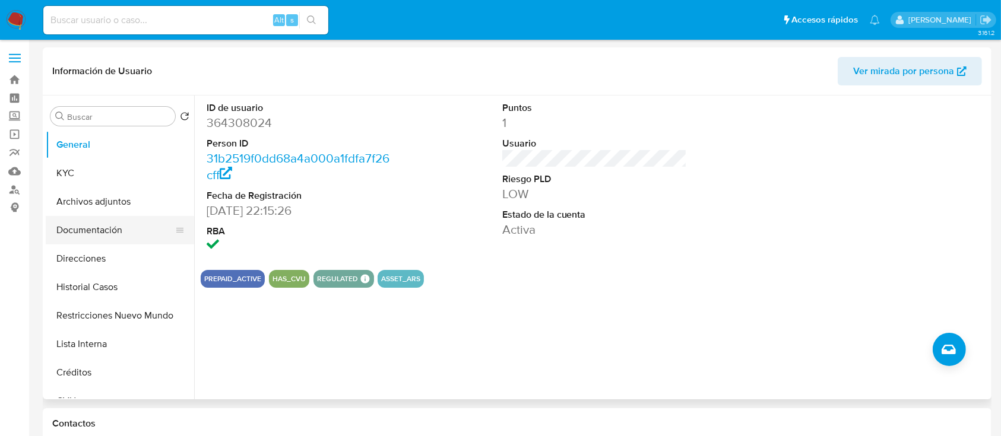
click at [126, 317] on button "Restricciones Nuevo Mundo" at bounding box center [120, 316] width 148 height 29
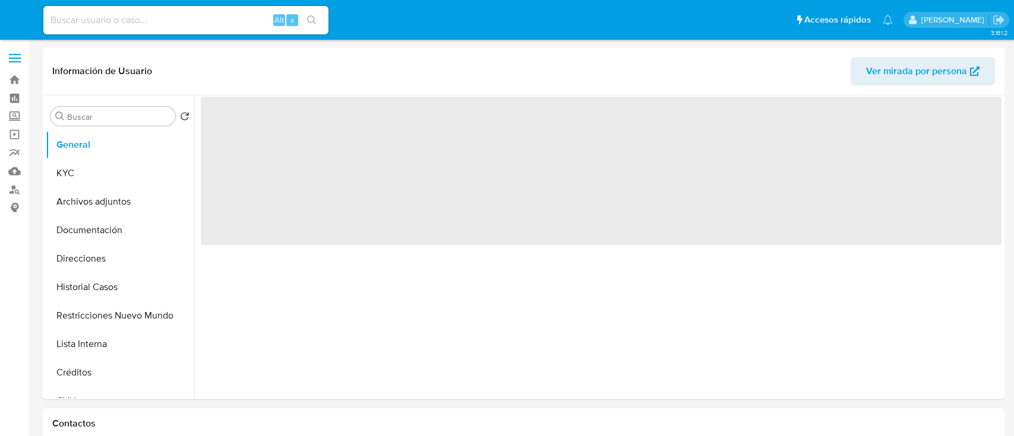
select select "10"
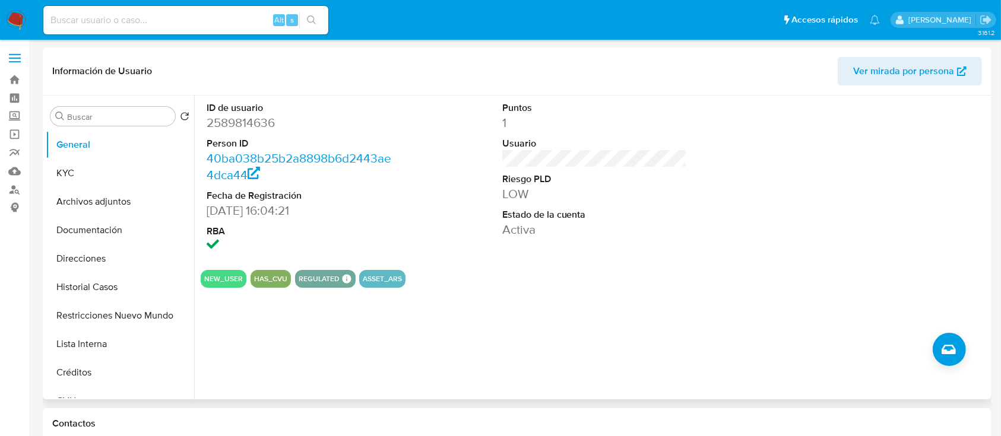
drag, startPoint x: 107, startPoint y: 314, endPoint x: 191, endPoint y: 68, distance: 260.1
click at [107, 315] on button "Restricciones Nuevo Mundo" at bounding box center [120, 316] width 148 height 29
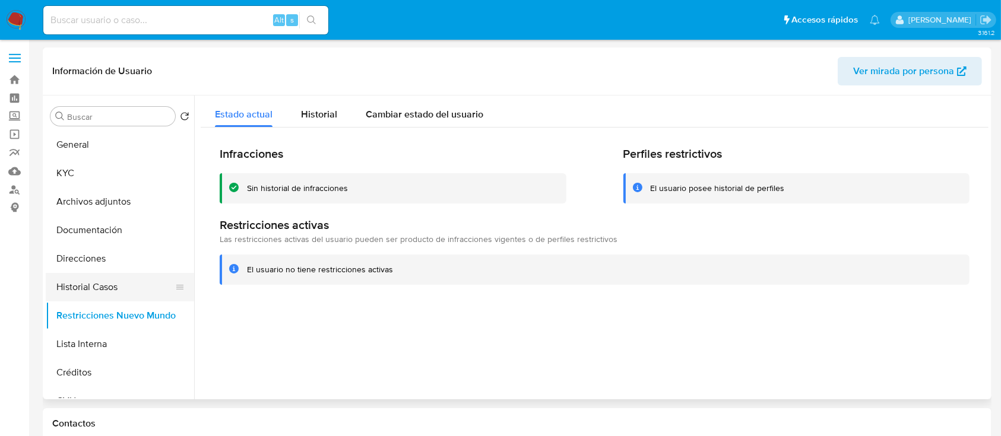
click at [109, 290] on button "Historial Casos" at bounding box center [115, 287] width 139 height 29
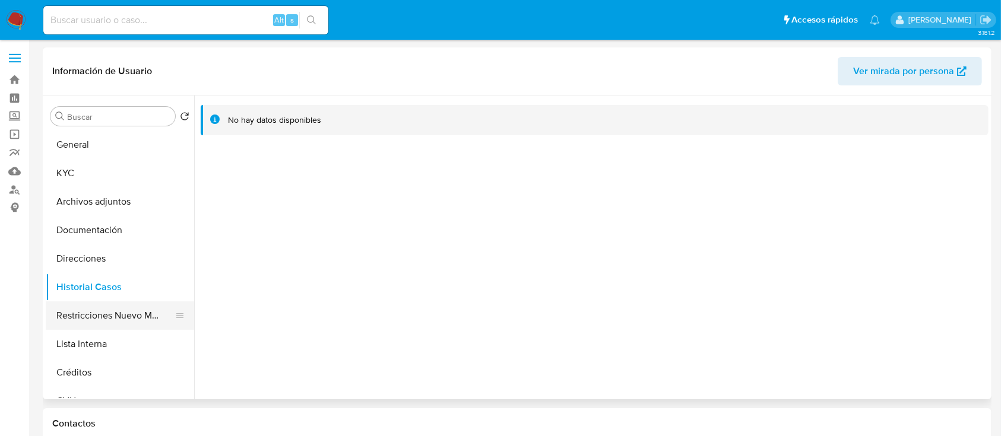
click at [108, 316] on button "Restricciones Nuevo Mundo" at bounding box center [115, 316] width 139 height 29
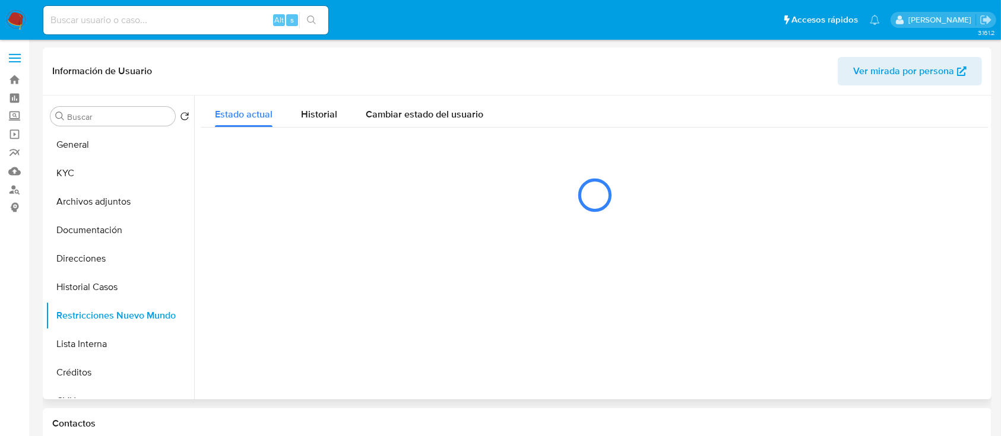
click at [933, 77] on span "Ver mirada por persona" at bounding box center [903, 71] width 101 height 29
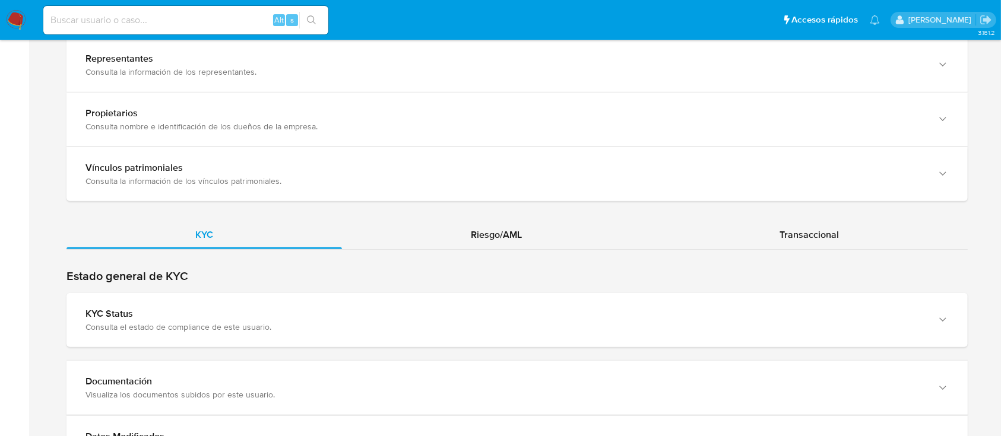
scroll to position [1188, 0]
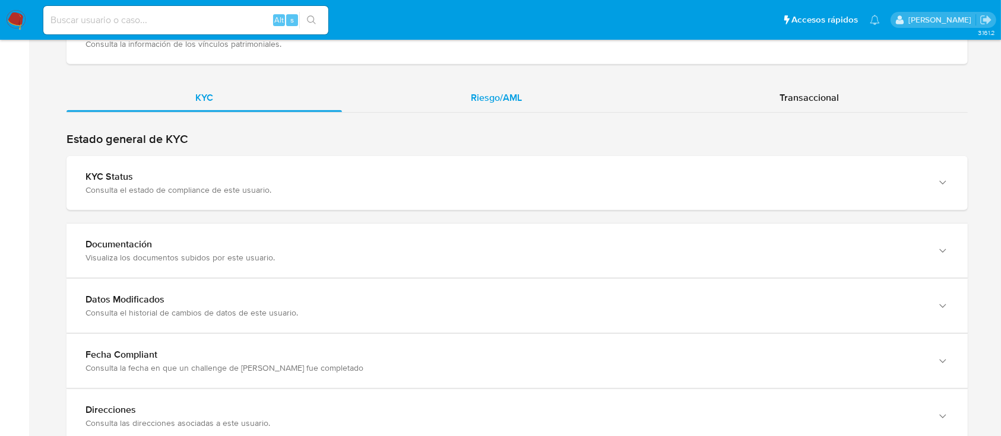
click at [493, 91] on span "Riesgo/AML" at bounding box center [496, 98] width 51 height 14
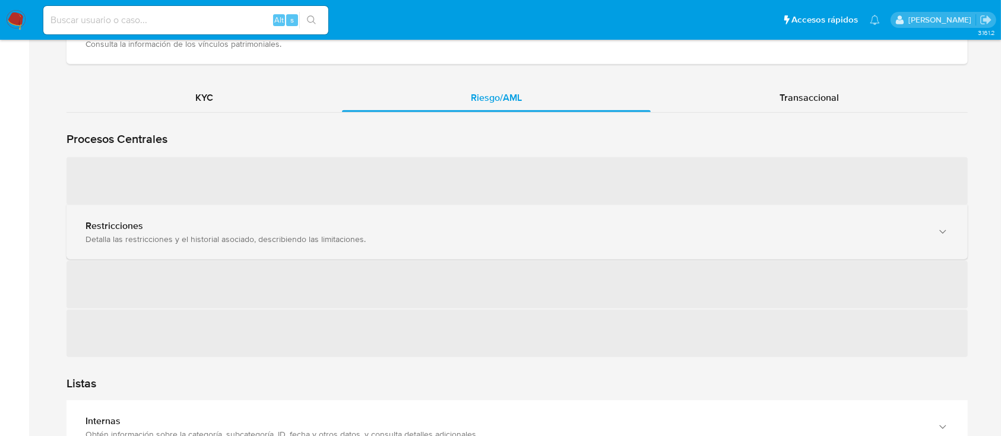
drag, startPoint x: 256, startPoint y: 207, endPoint x: 338, endPoint y: 278, distance: 109.0
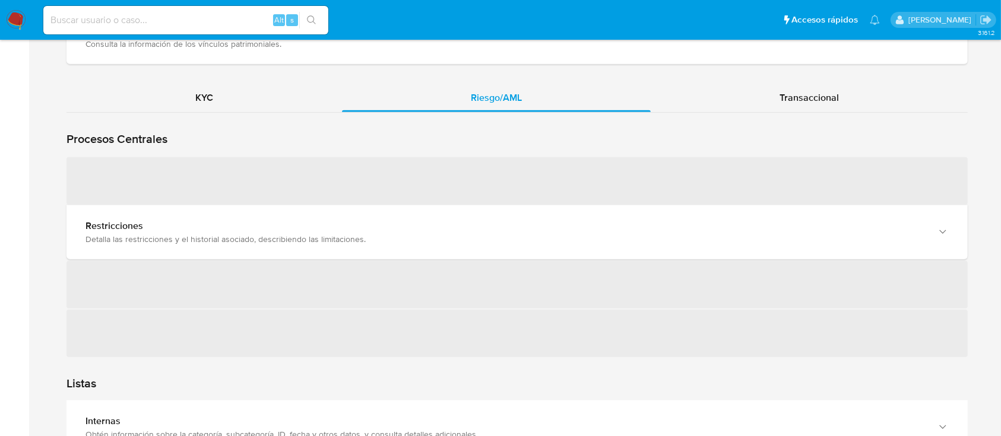
click at [257, 220] on div "Restricciones" at bounding box center [506, 226] width 840 height 12
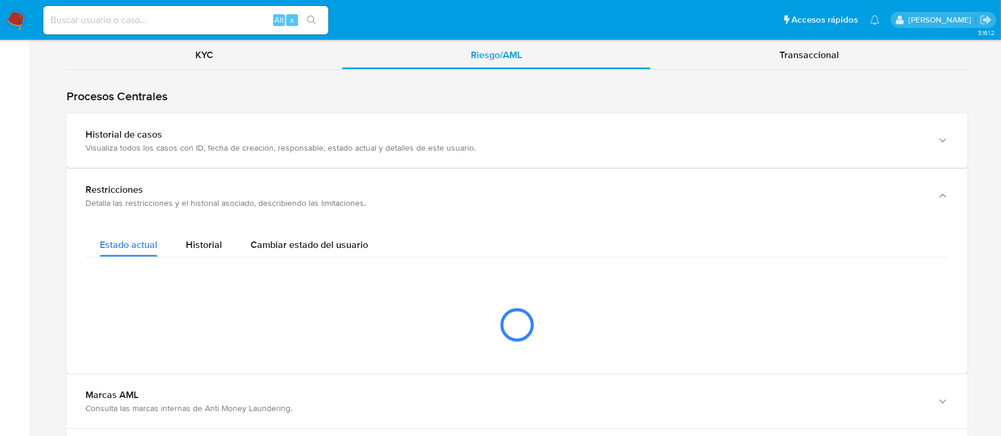
scroll to position [1267, 0]
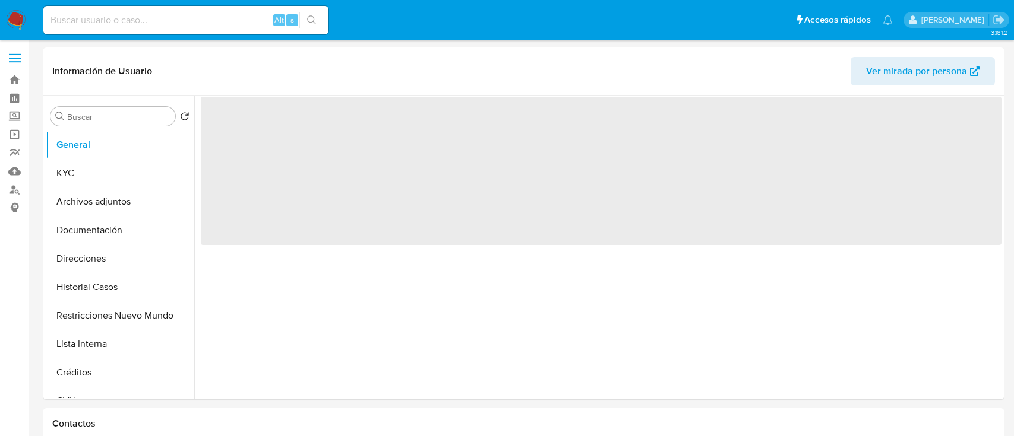
select select "10"
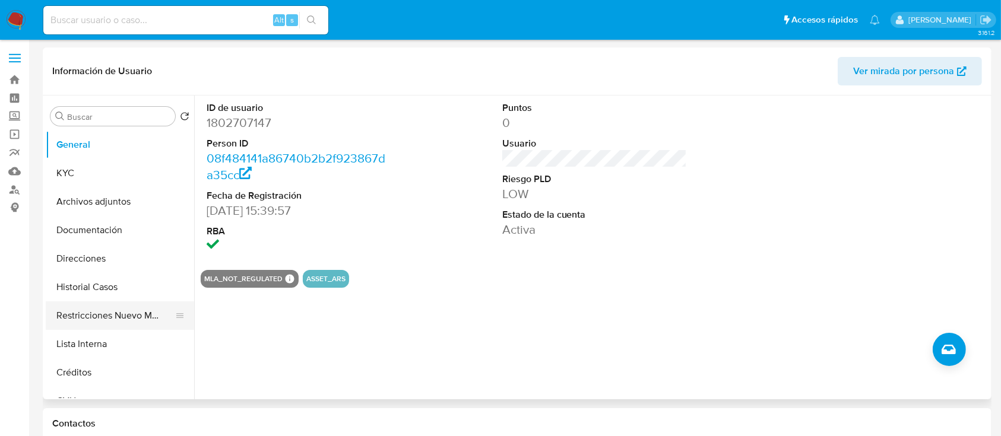
click at [104, 316] on button "Restricciones Nuevo Mundo" at bounding box center [115, 316] width 139 height 29
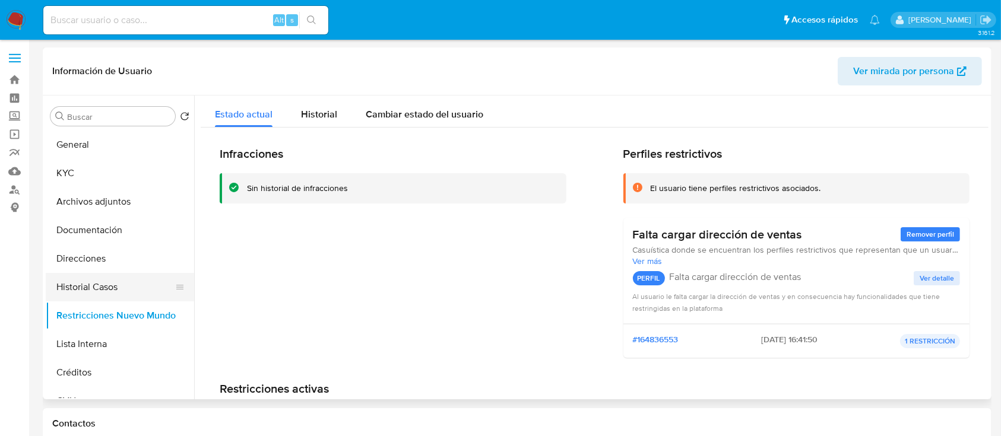
click at [109, 287] on button "Historial Casos" at bounding box center [115, 287] width 139 height 29
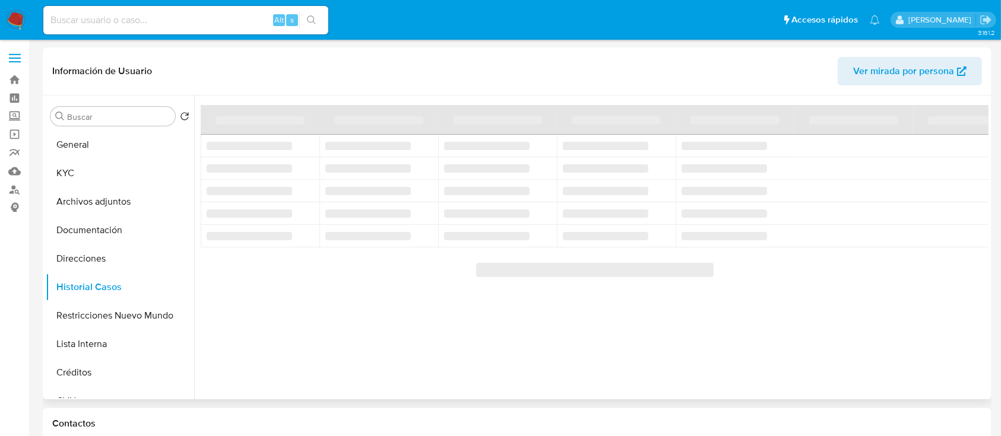
click at [918, 67] on span "Ver mirada por persona" at bounding box center [903, 71] width 101 height 29
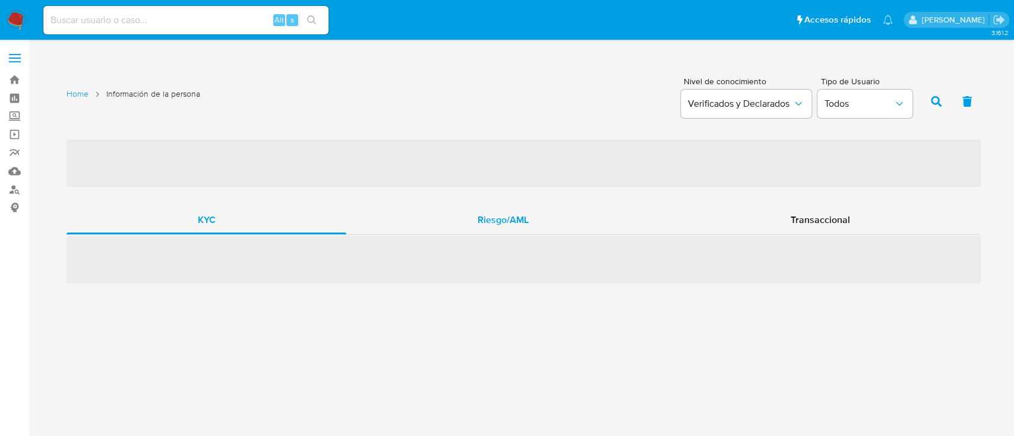
click at [527, 211] on div "Riesgo/AML" at bounding box center [502, 220] width 313 height 29
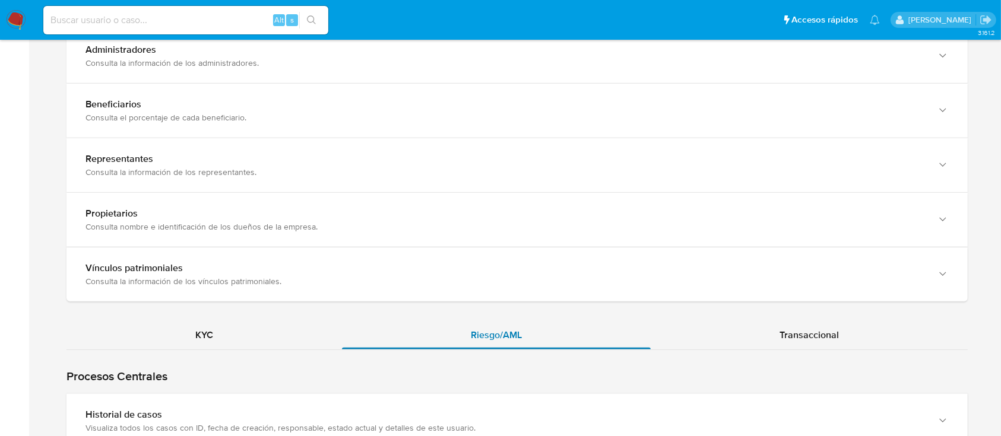
click at [458, 321] on div "Riesgo/AML" at bounding box center [496, 335] width 309 height 29
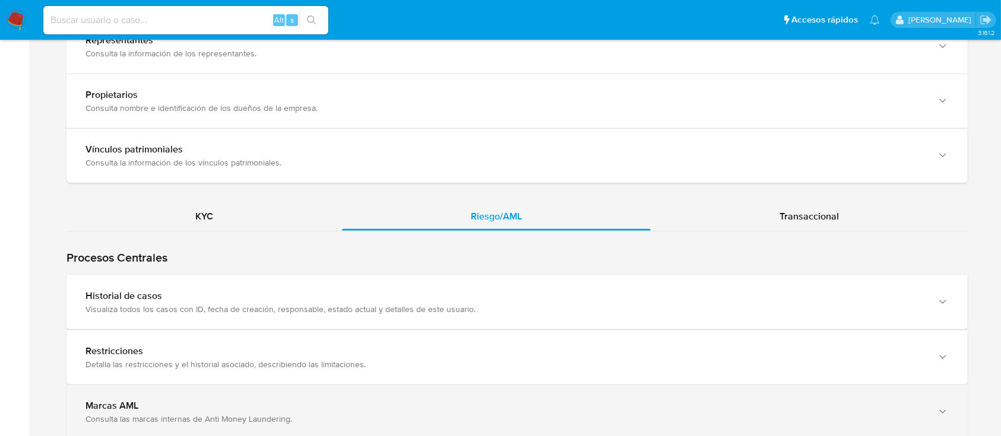
scroll to position [1188, 0]
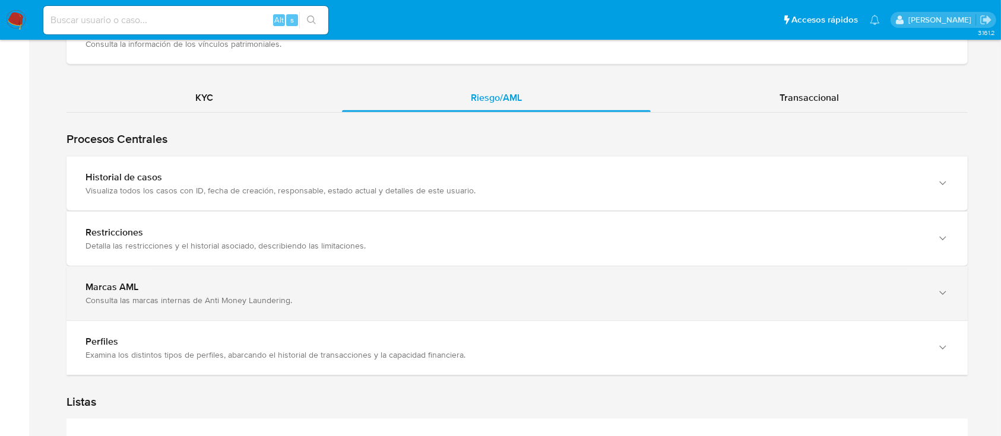
click at [280, 281] on div "Marcas AML" at bounding box center [506, 287] width 840 height 12
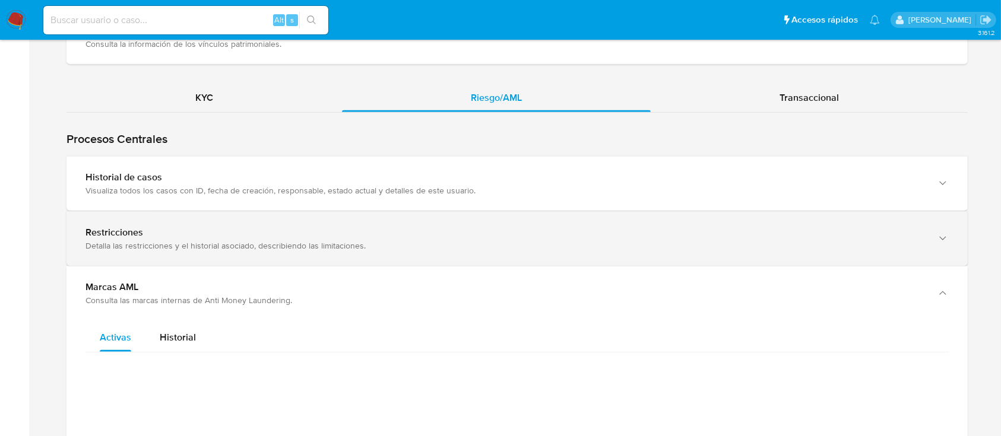
click at [311, 240] on div "Detalla las restricciones y el historial asociado, describiendo las limitacione…" at bounding box center [506, 245] width 840 height 11
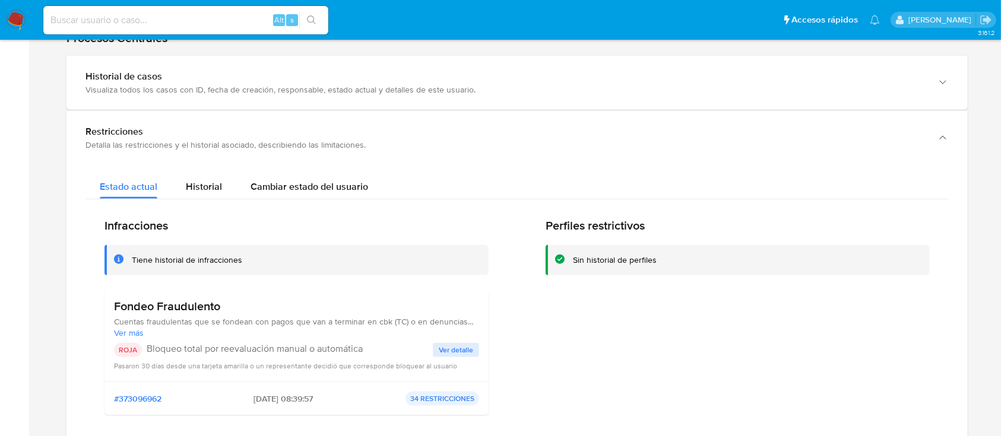
scroll to position [1346, 0]
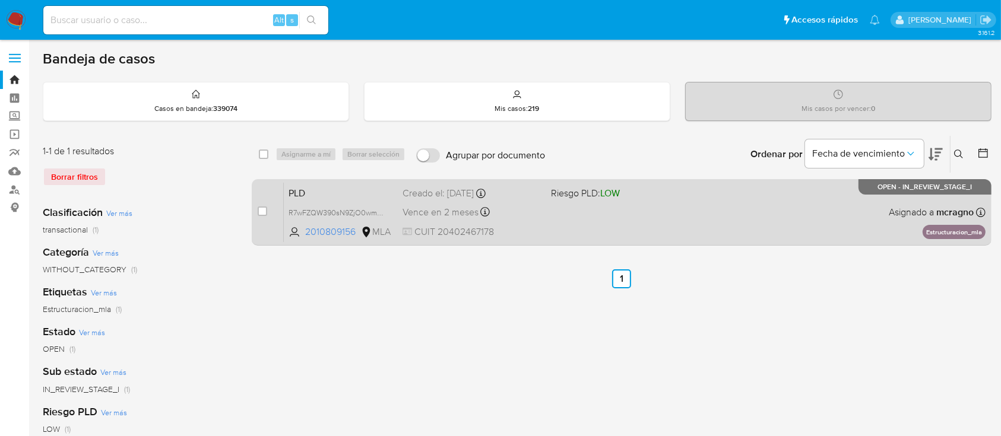
click at [612, 208] on div "PLD R7wFZQW390sN9ZjO0wmjyQjy 2010809156 MLA Riesgo PLD: LOW Creado el: [DATE] C…" at bounding box center [635, 212] width 702 height 60
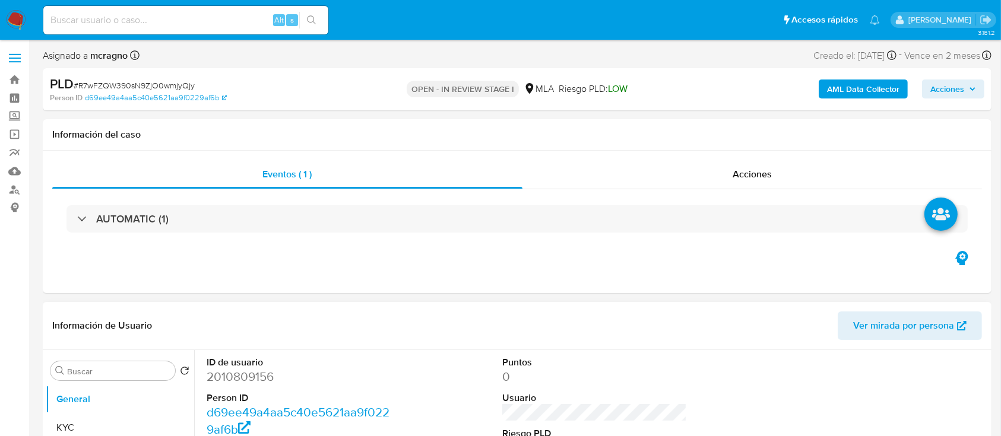
select select "10"
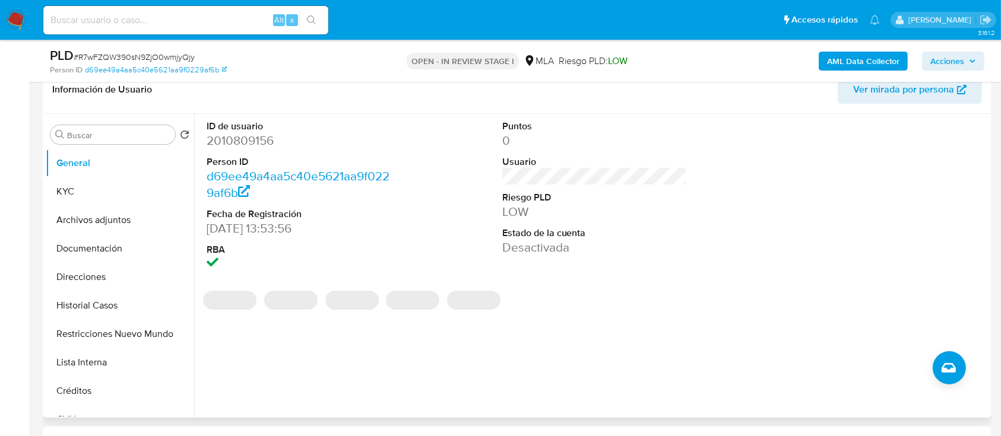
scroll to position [158, 0]
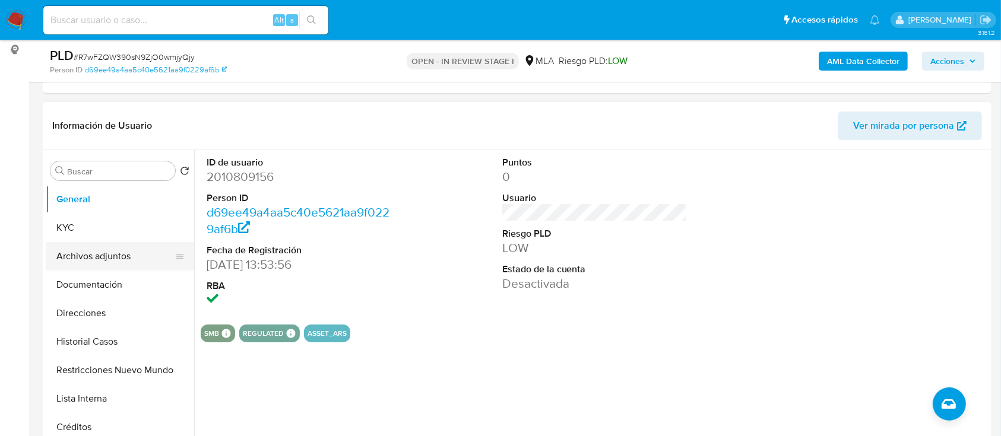
click at [112, 268] on button "Archivos adjuntos" at bounding box center [115, 256] width 139 height 29
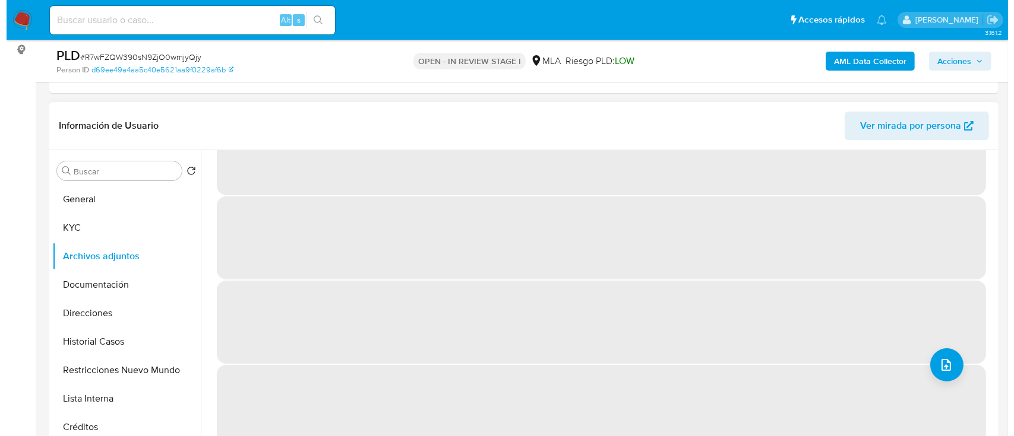
scroll to position [0, 0]
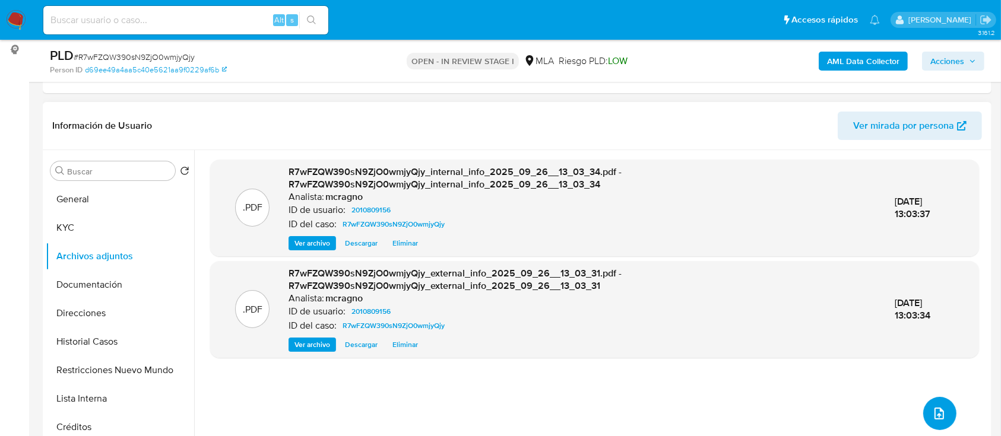
click at [944, 403] on button "upload-file" at bounding box center [939, 413] width 33 height 33
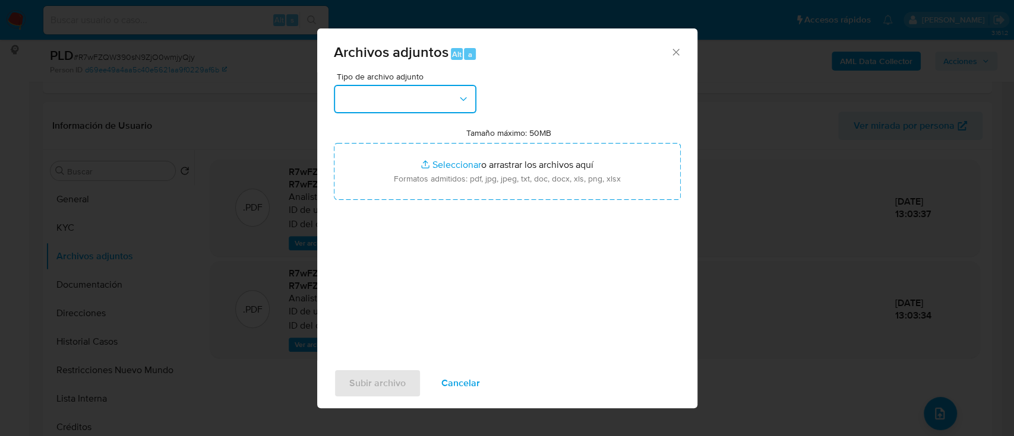
click at [435, 95] on button "button" at bounding box center [405, 99] width 143 height 29
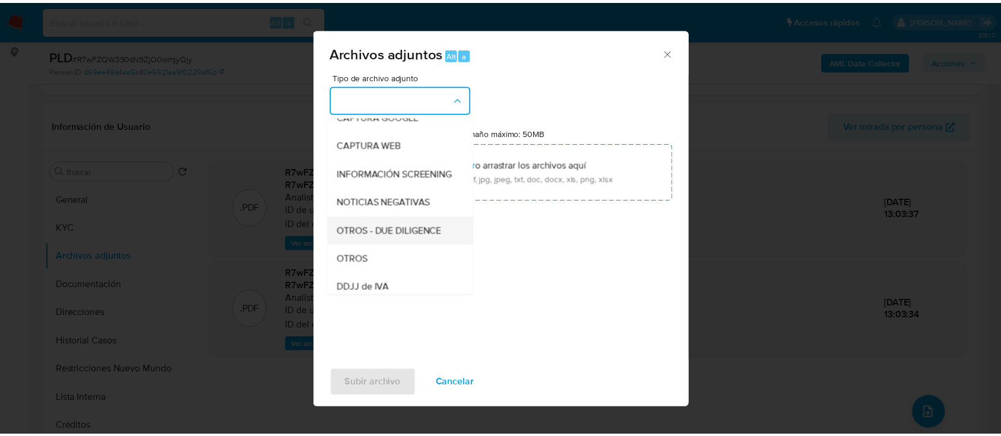
scroll to position [158, 0]
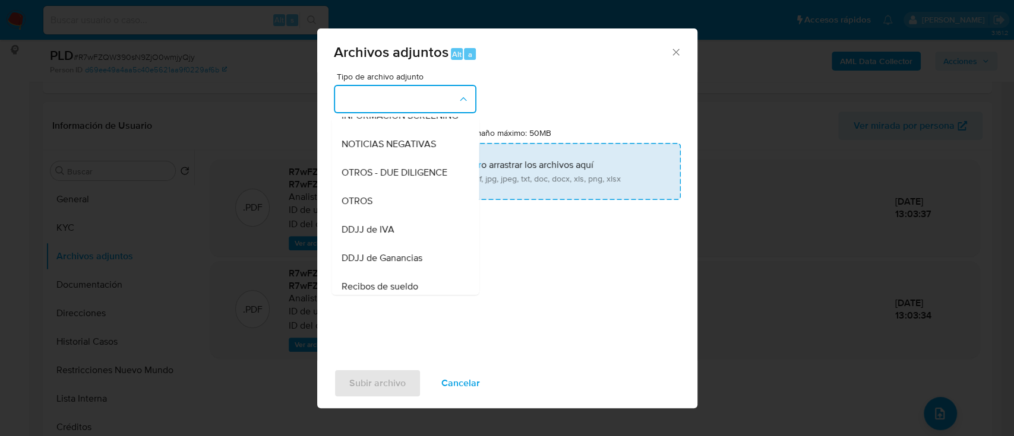
click at [381, 216] on div "OTROS" at bounding box center [401, 201] width 121 height 29
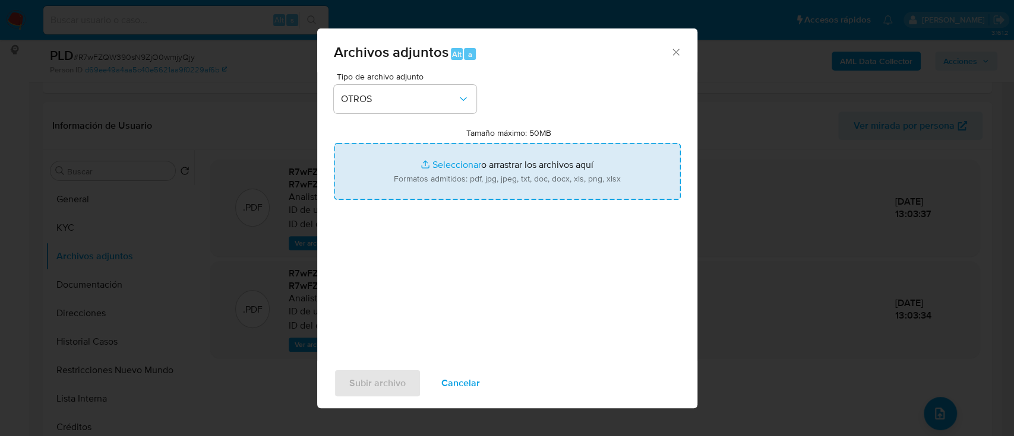
click at [427, 169] on input "Tamaño máximo: 50MB Seleccionar archivos" at bounding box center [507, 171] width 347 height 57
type input "C:\fakepath\2010809156 - Movimientos.xlsx"
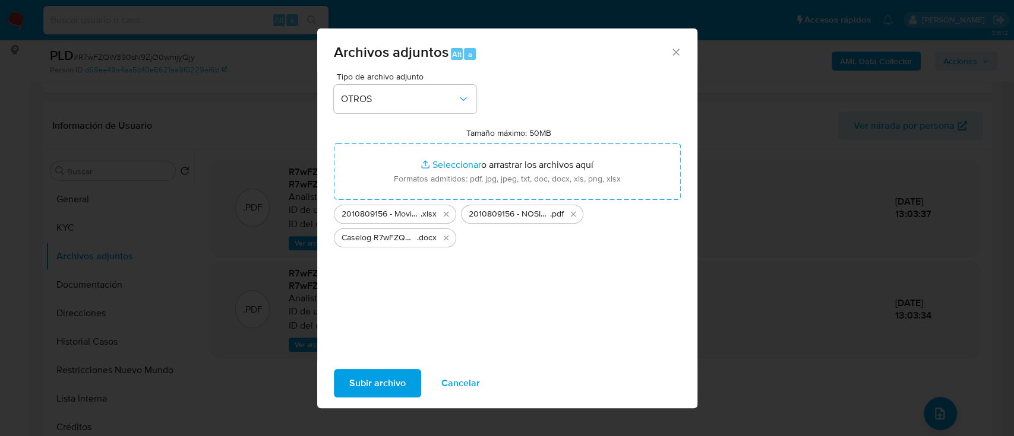
click at [409, 373] on button "Subir archivo" at bounding box center [377, 383] width 87 height 29
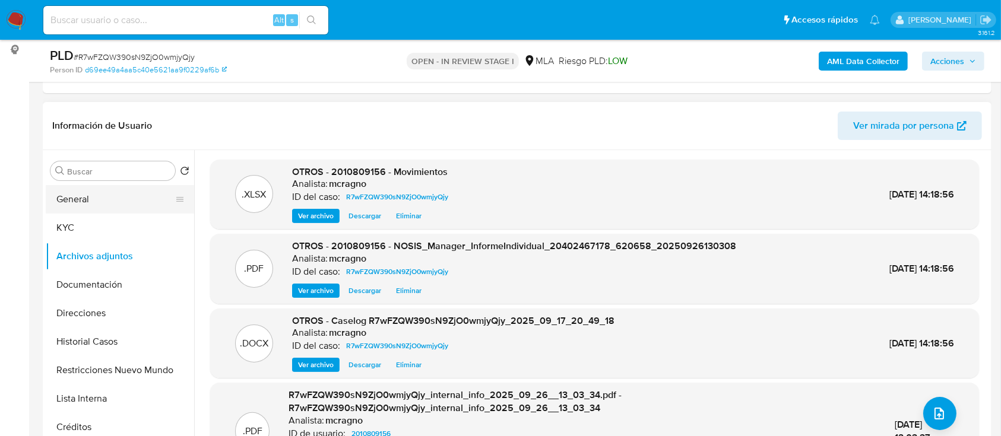
click at [77, 195] on button "General" at bounding box center [115, 199] width 139 height 29
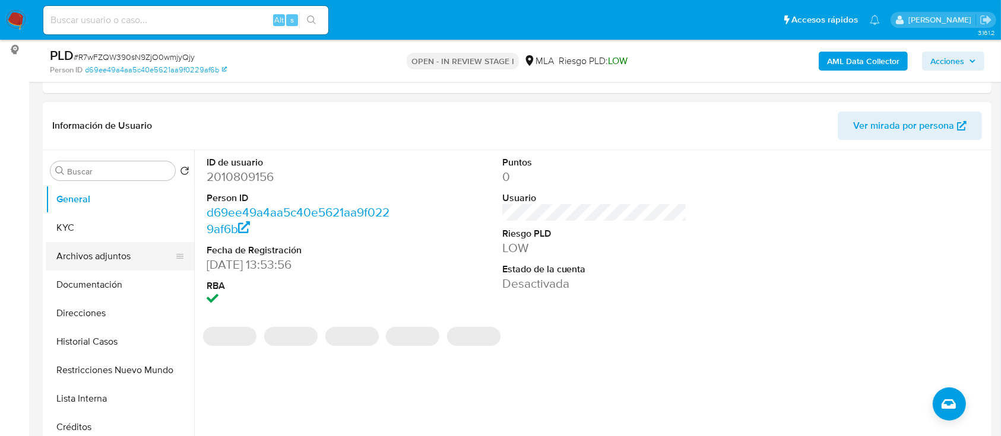
click at [103, 256] on button "Archivos adjuntos" at bounding box center [115, 256] width 139 height 29
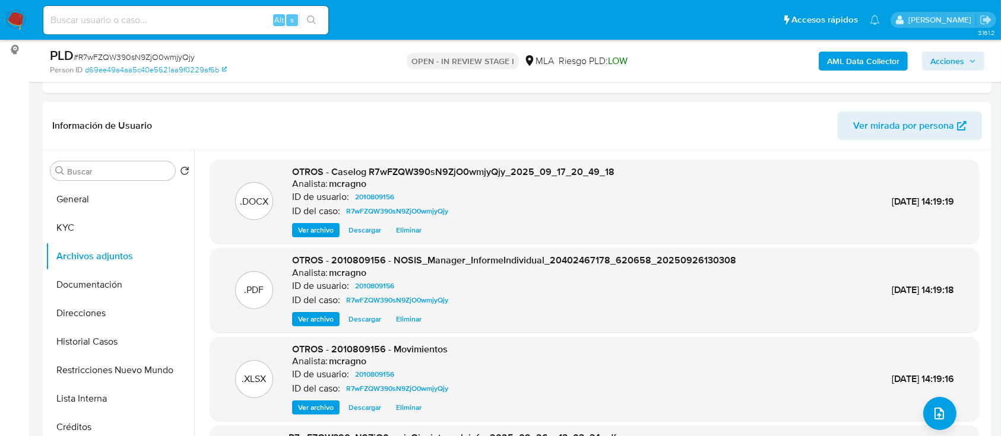
click at [977, 61] on button "Acciones" at bounding box center [953, 61] width 62 height 19
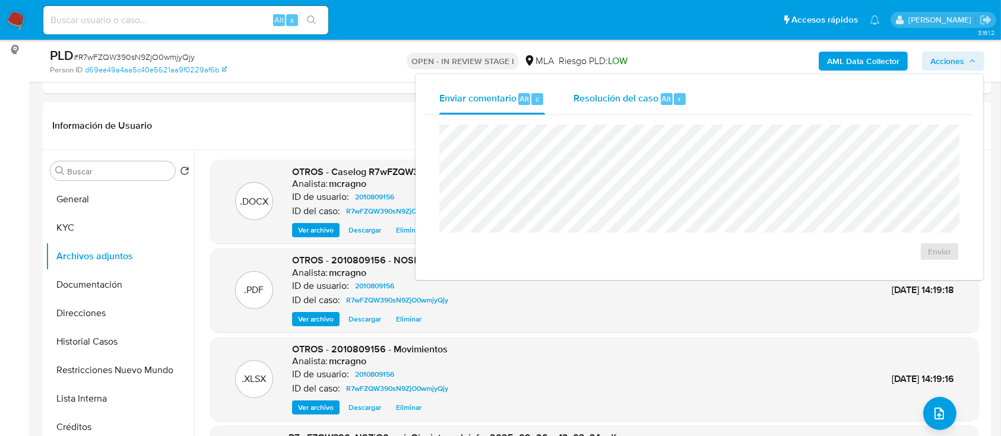
click at [651, 102] on span "Resolución del caso" at bounding box center [616, 98] width 85 height 14
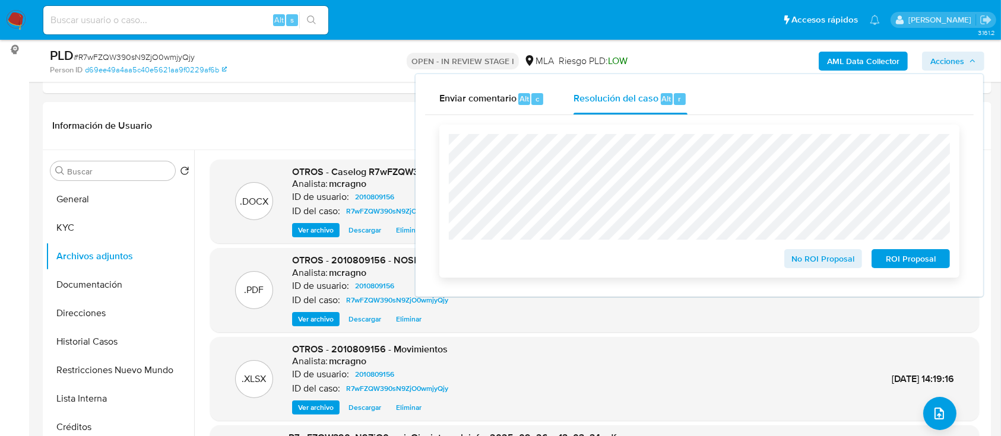
click at [909, 259] on span "ROI Proposal" at bounding box center [911, 259] width 62 height 17
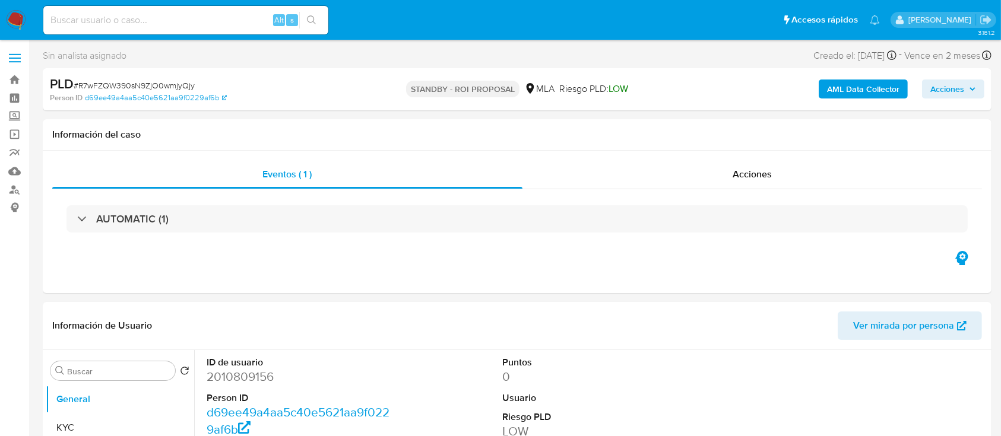
select select "10"
